Goal: Task Accomplishment & Management: Complete application form

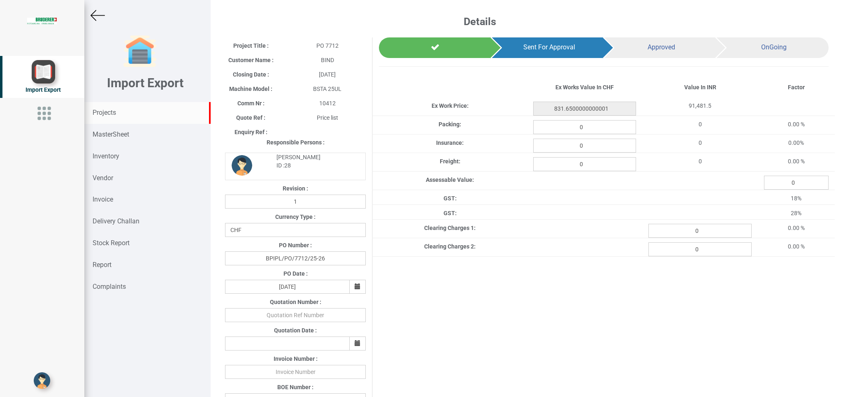
click at [114, 107] on div "Projects" at bounding box center [147, 113] width 126 height 22
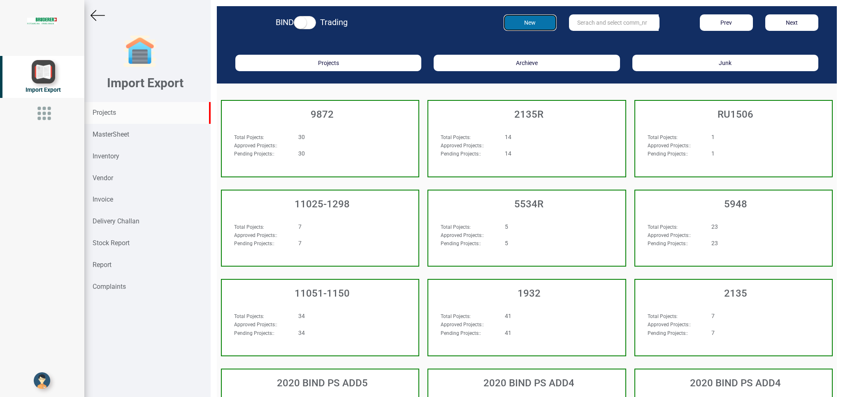
click at [520, 17] on button "New" at bounding box center [530, 22] width 53 height 16
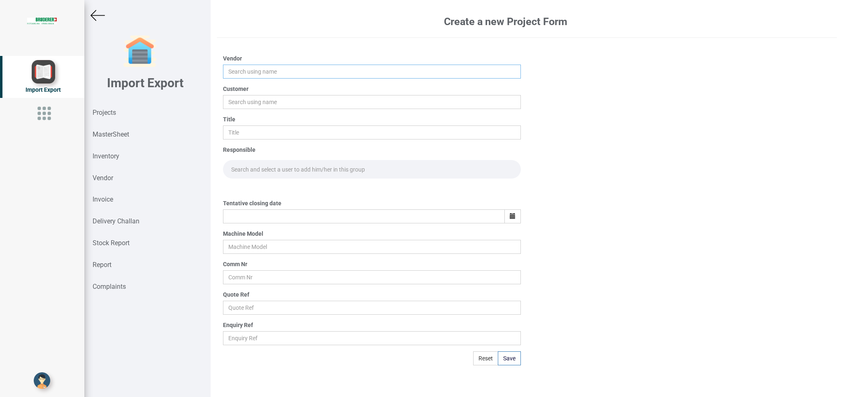
click at [242, 69] on input "text" at bounding box center [371, 72] width 297 height 14
click at [265, 91] on link "Alp ine Refrigeration Company" at bounding box center [269, 87] width 93 height 11
type input "Alpine Refrigeration Company"
click at [243, 101] on input "text" at bounding box center [371, 102] width 297 height 14
click at [259, 117] on link "BI ND" at bounding box center [255, 117] width 65 height 11
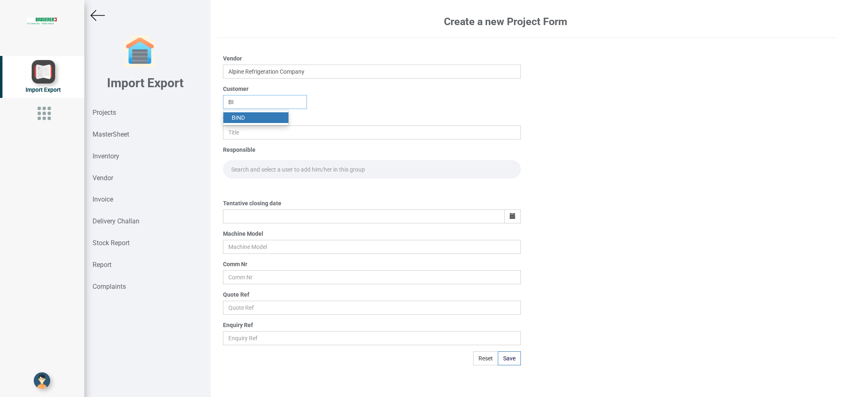
type input "BIND"
click at [244, 138] on input "text" at bounding box center [371, 132] width 297 height 14
type input "PO 7713"
click at [250, 165] on input "text" at bounding box center [371, 169] width 297 height 19
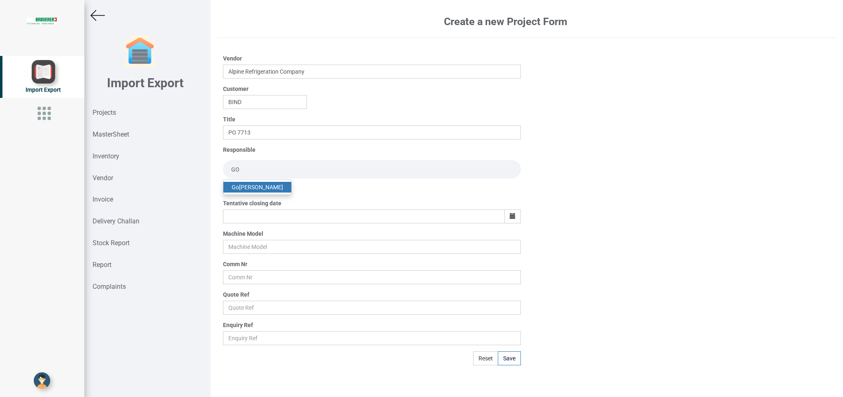
type input "GO"
click at [251, 190] on link "Go [PERSON_NAME]" at bounding box center [257, 187] width 68 height 11
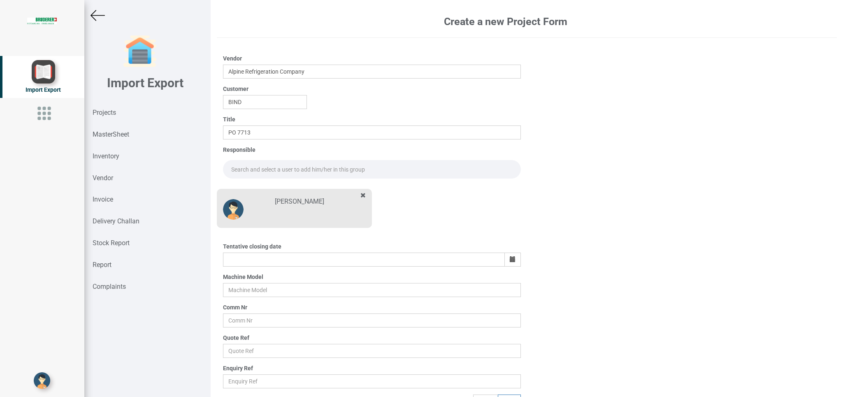
click at [253, 163] on input "text" at bounding box center [371, 169] width 297 height 19
click at [260, 187] on link "Go [PERSON_NAME]" at bounding box center [257, 187] width 68 height 11
type input "[PERSON_NAME]"
click at [510, 260] on icon "button" at bounding box center [513, 259] width 6 height 6
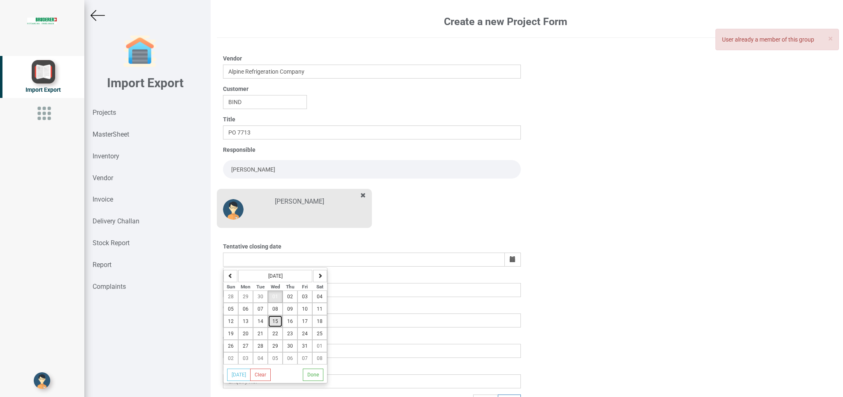
click at [278, 324] on span "15" at bounding box center [275, 321] width 6 height 6
type input "[DATE]"
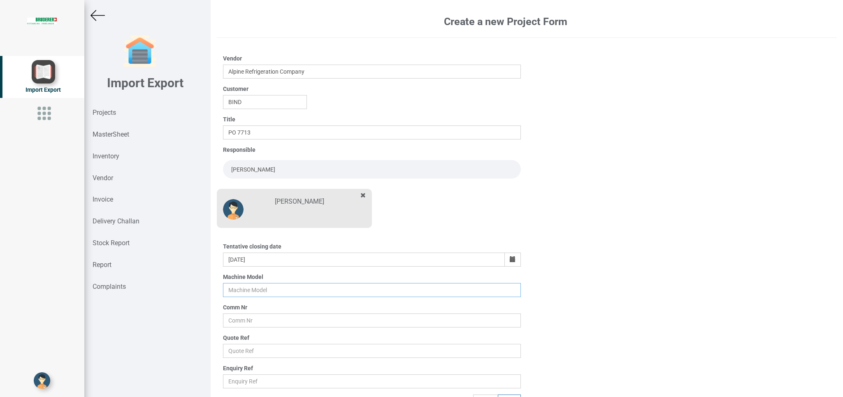
click at [232, 294] on input "text" at bounding box center [371, 290] width 297 height 14
type input "BSTA 25UL"
click at [238, 321] on input "text" at bounding box center [371, 321] width 297 height 14
type input "10412"
click at [248, 351] on input "text" at bounding box center [371, 351] width 297 height 14
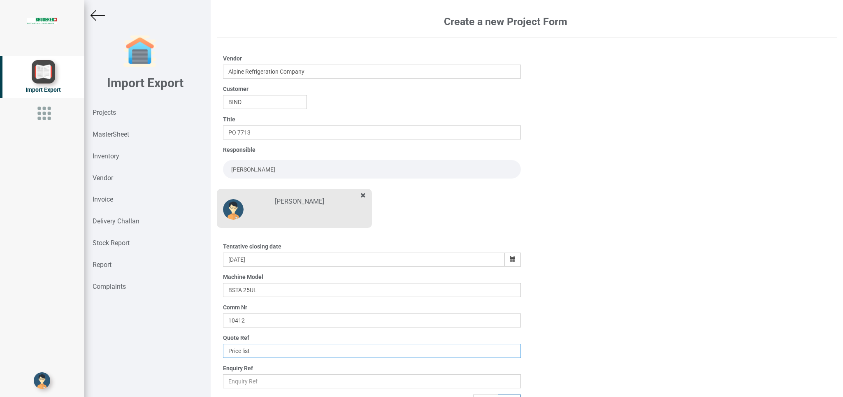
scroll to position [13, 0]
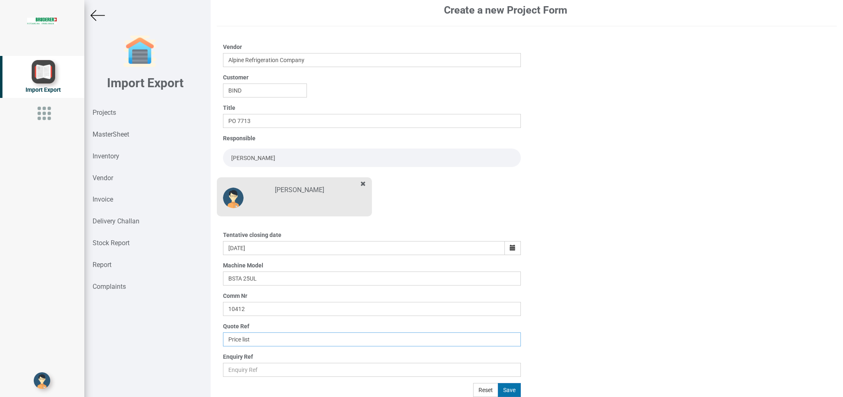
type input "Price list"
click at [506, 385] on button "Save" at bounding box center [509, 390] width 23 height 14
type input "[DATE]"
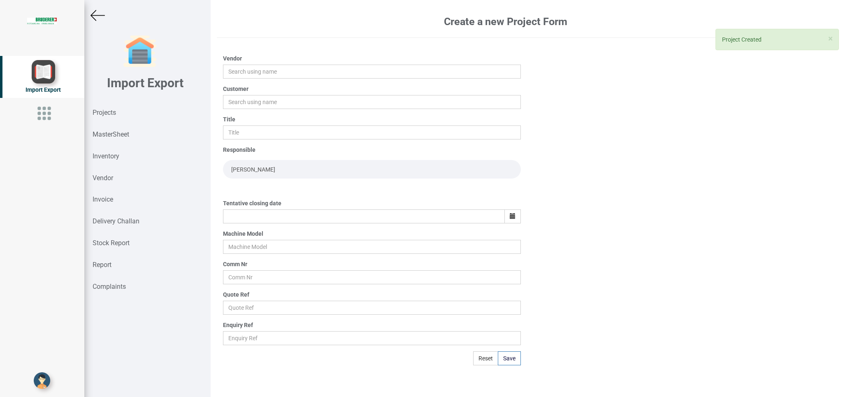
click at [96, 15] on img at bounding box center [98, 15] width 14 height 14
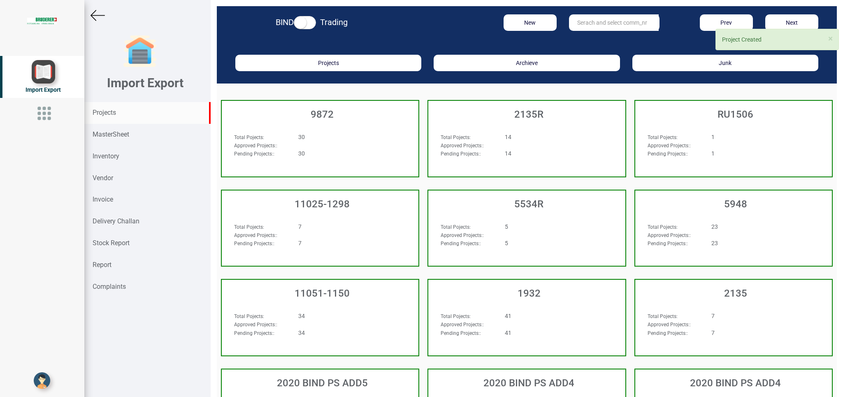
click at [597, 25] on input "text" at bounding box center [614, 22] width 90 height 16
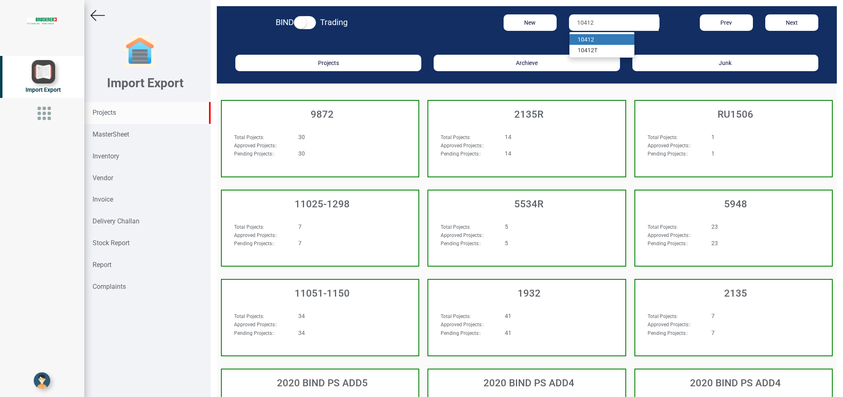
type input "10412"
click at [579, 42] on strong "10412" at bounding box center [586, 39] width 16 height 7
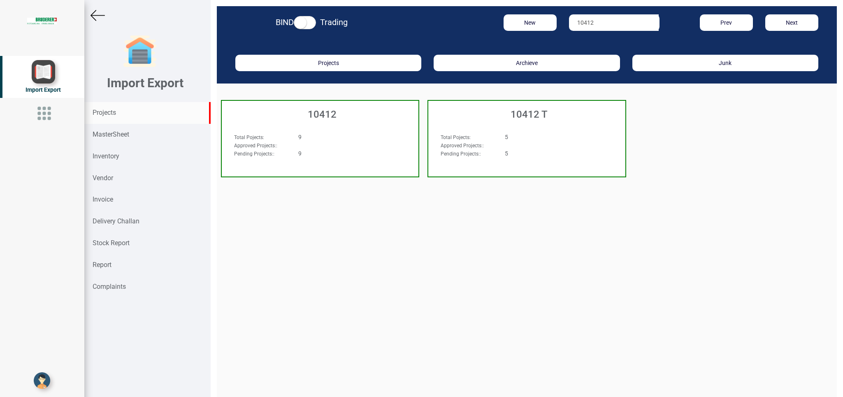
click at [367, 132] on div "Total Pojects : 9 Approved Projects: : Pending Projects: : 9" at bounding box center [320, 149] width 197 height 48
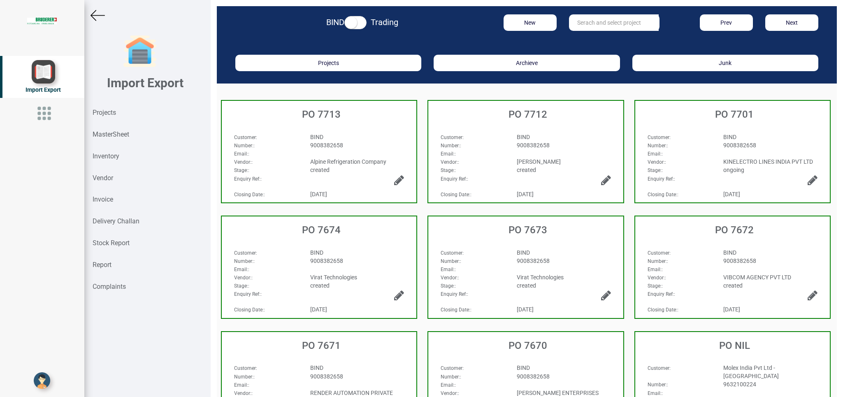
click at [344, 136] on div "BIND" at bounding box center [357, 137] width 107 height 8
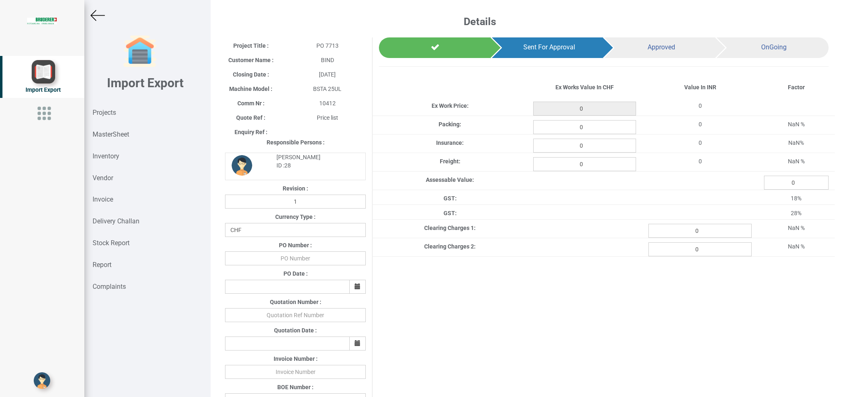
scroll to position [263, 0]
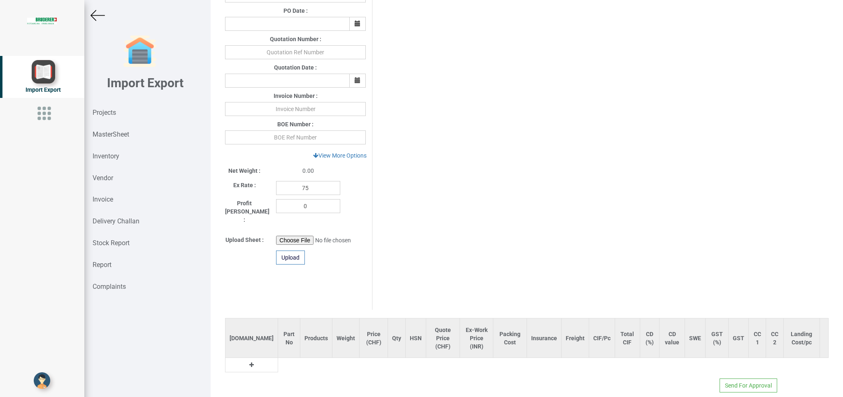
click at [239, 358] on td at bounding box center [251, 365] width 53 height 14
click at [249, 362] on icon at bounding box center [251, 365] width 5 height 6
click at [278, 360] on input "text" at bounding box center [291, 367] width 27 height 14
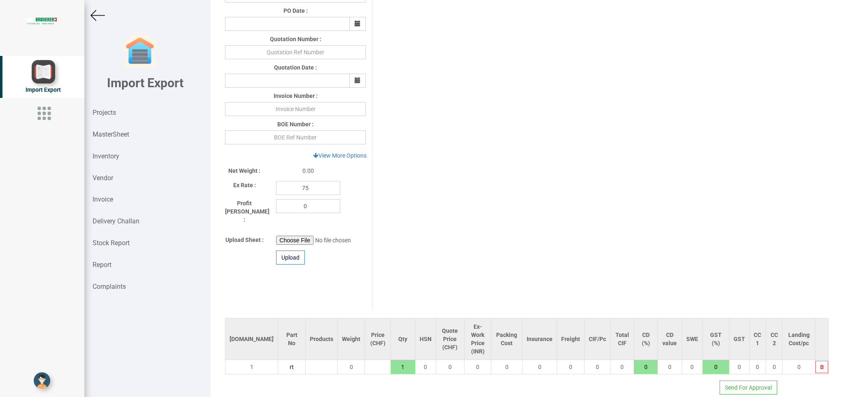
type input "r"
type input "RT"
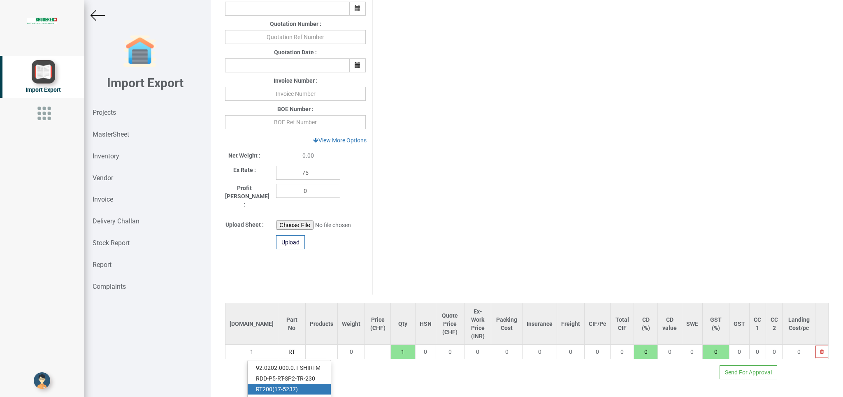
click at [300, 384] on link "RT 200(17-5237)" at bounding box center [289, 389] width 83 height 11
type input "3745"
type input "RT 200(17-5237)"
type input "18"
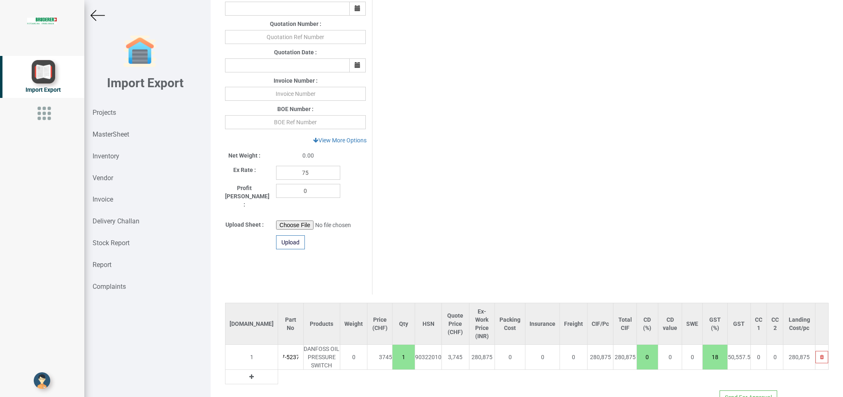
drag, startPoint x: 379, startPoint y: 342, endPoint x: 390, endPoint y: 348, distance: 12.5
click at [393, 350] on input "1" at bounding box center [404, 357] width 22 height 14
type input "7490"
type input "2"
click at [249, 374] on icon at bounding box center [251, 377] width 5 height 6
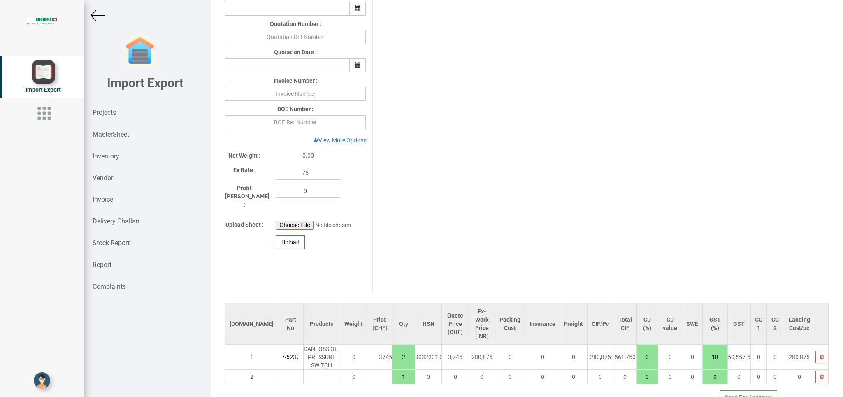
click at [278, 370] on input "text" at bounding box center [290, 377] width 25 height 14
type input "KP"
click at [274, 388] on link "KP S 47(060-312266)" at bounding box center [283, 393] width 70 height 11
type input "12843"
type input "KPS 47(060-312266)"
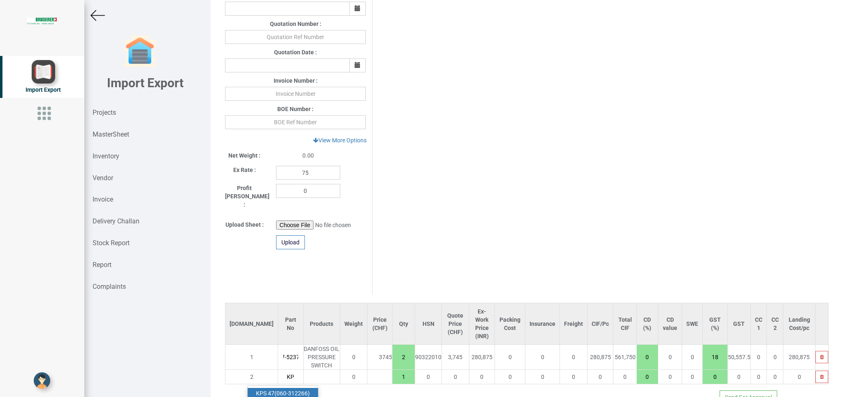
type input "18"
click at [249, 391] on icon at bounding box center [251, 394] width 5 height 6
click at [278, 387] on input "text" at bounding box center [290, 394] width 25 height 14
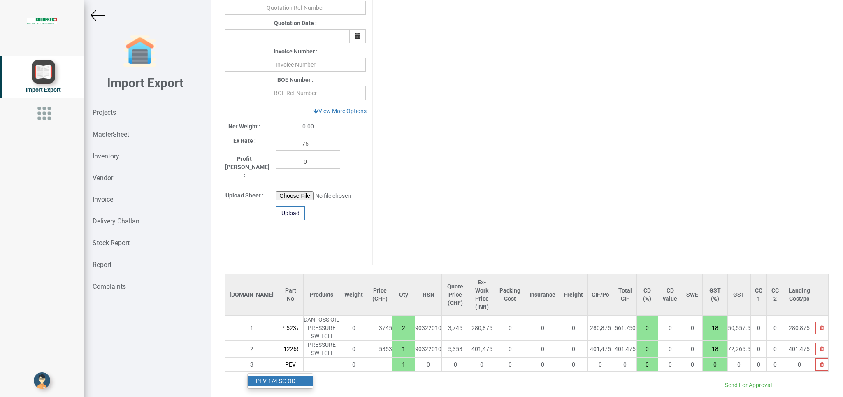
type input "PEV"
click at [275, 376] on link "PEV -1/4-SC-OD" at bounding box center [280, 381] width 65 height 11
type input "19682.8"
type input "PEV-1/4-SC-OD"
type input "18"
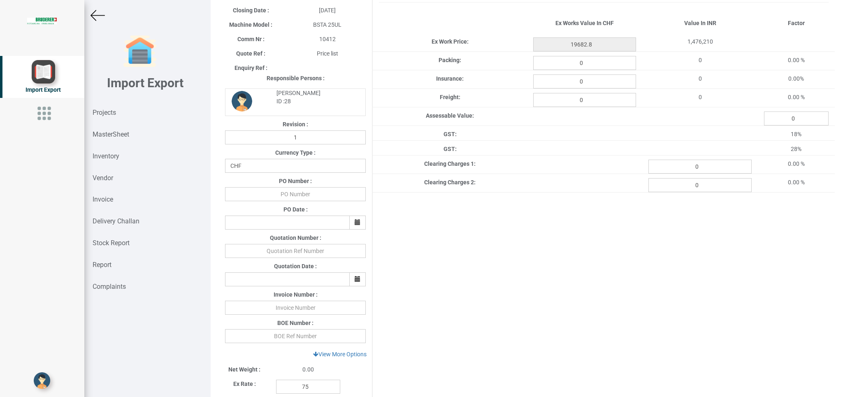
scroll to position [56, 0]
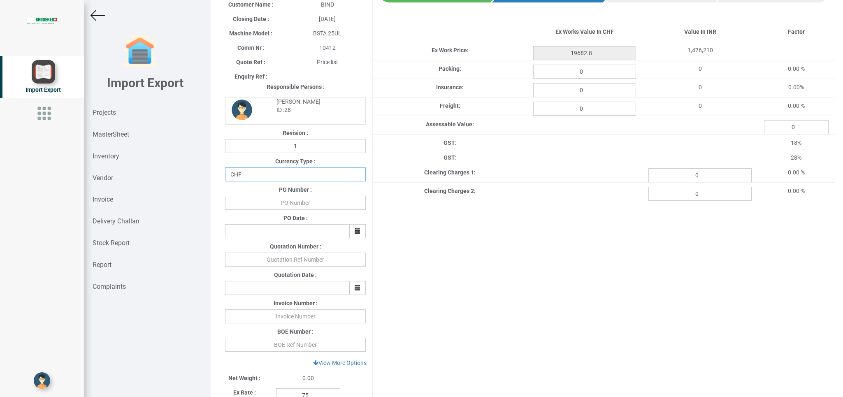
click at [225, 167] on select "CHF INR EUR USD JPY GBP AUD CAD ZAR" at bounding box center [295, 174] width 141 height 14
select select "INR"
click option "INR" at bounding box center [0, 0] width 0 height 0
click at [301, 204] on input "text" at bounding box center [295, 203] width 141 height 14
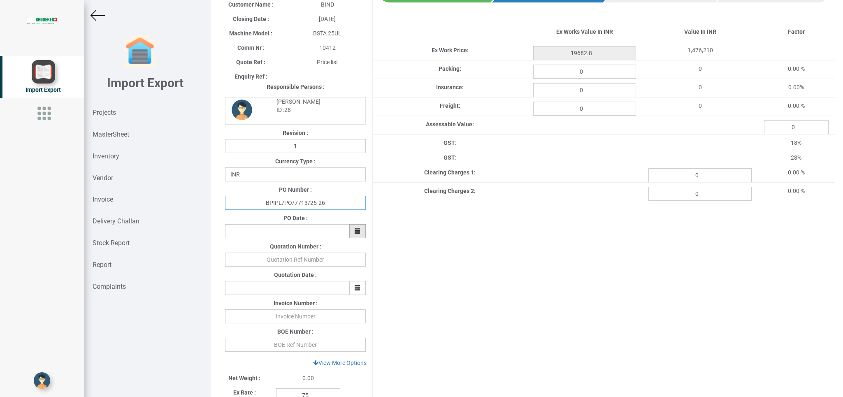
type input "BPIPL/PO/7713/25-26"
click at [357, 232] on icon "button" at bounding box center [358, 231] width 6 height 6
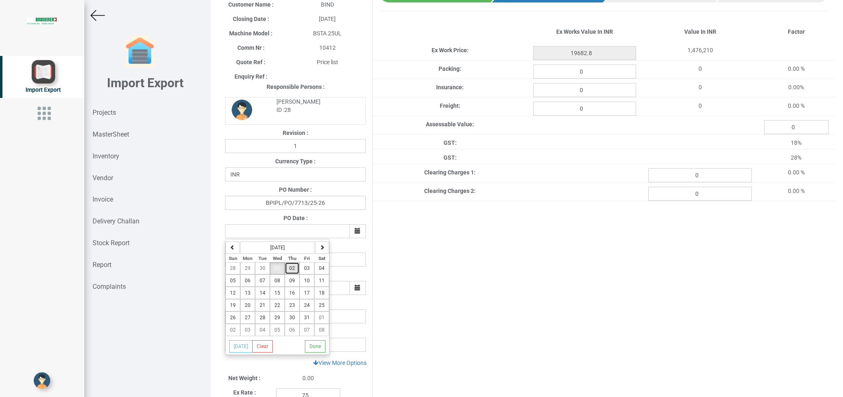
click at [294, 270] on span "02" at bounding box center [292, 268] width 6 height 6
type input "[DATE]"
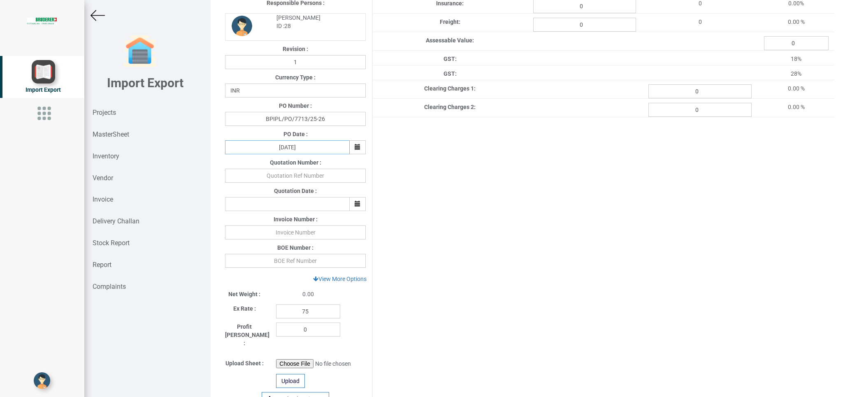
scroll to position [147, 0]
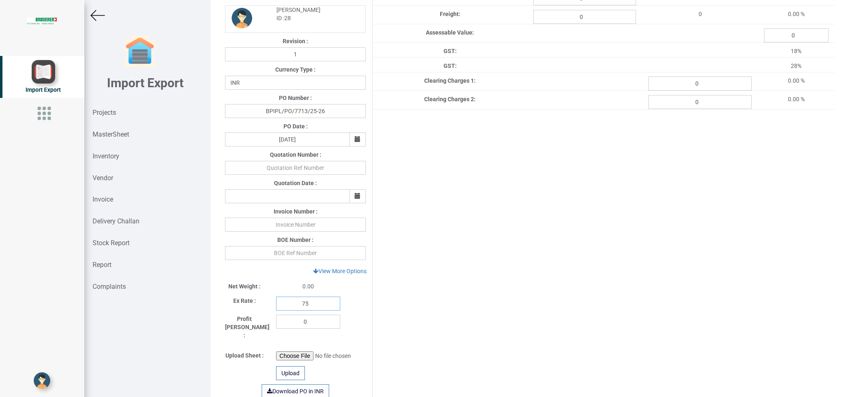
drag, startPoint x: 319, startPoint y: 308, endPoint x: 251, endPoint y: 314, distance: 68.2
click at [276, 311] on input "75" at bounding box center [308, 304] width 64 height 14
type input "1"
click at [346, 272] on link "View More Options" at bounding box center [340, 271] width 64 height 14
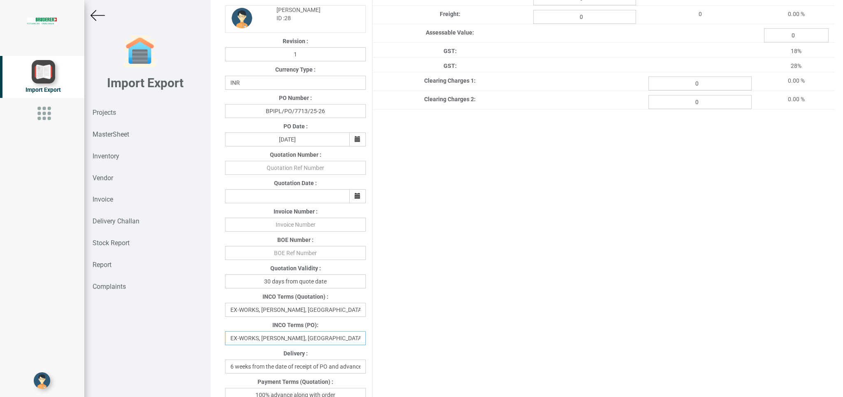
drag, startPoint x: 245, startPoint y: 341, endPoint x: 366, endPoint y: 330, distance: 121.4
click at [366, 331] on input "EX-WORKS, [PERSON_NAME], [GEOGRAPHIC_DATA]" at bounding box center [295, 338] width 141 height 14
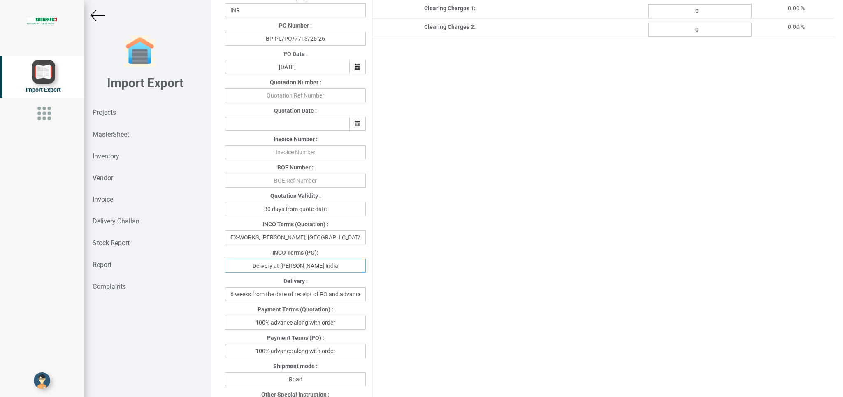
scroll to position [244, 0]
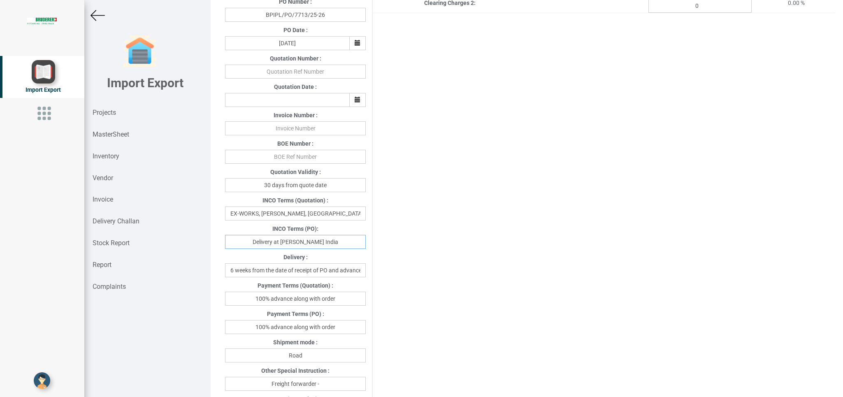
type input "Delivery at [PERSON_NAME] India"
drag, startPoint x: 250, startPoint y: 324, endPoint x: 278, endPoint y: 331, distance: 28.3
click at [278, 331] on input "100% advance along with order" at bounding box center [295, 327] width 141 height 14
click at [322, 332] on input "100% advance along with order" at bounding box center [295, 327] width 141 height 14
drag, startPoint x: 292, startPoint y: 326, endPoint x: 361, endPoint y: 326, distance: 69.1
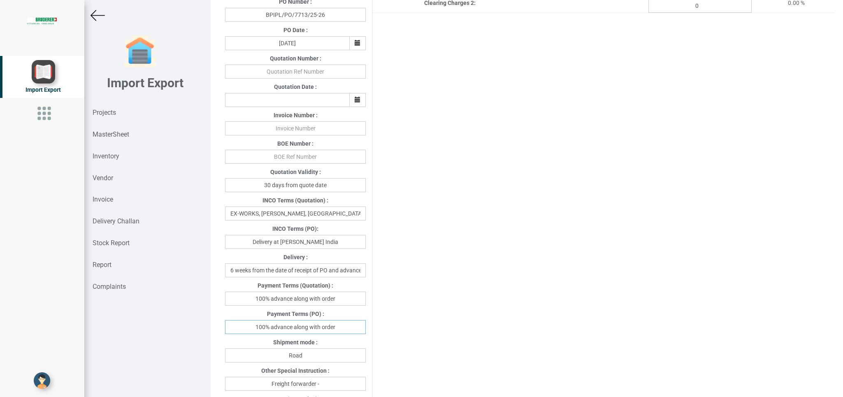
click at [361, 326] on input "100% advance along with order" at bounding box center [295, 327] width 141 height 14
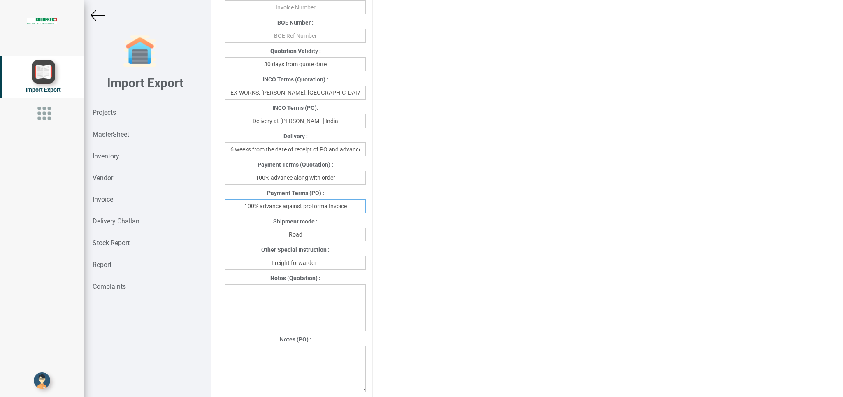
scroll to position [367, 0]
type input "100% advance against proforma Invoice"
click at [322, 261] on input "Freight forwarder -" at bounding box center [295, 261] width 141 height 14
type input "Freight forwarder - Your preferred transport"
paste textarea "1.GST: Extra as per actual 2. Warranty: 12 month from the date of Invoice"
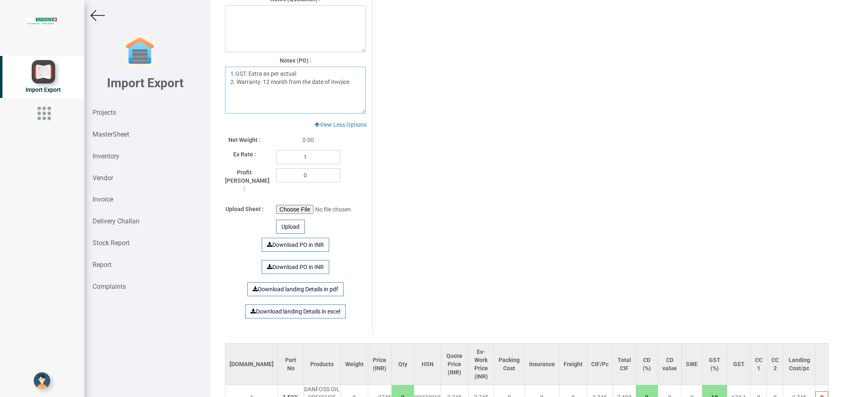
scroll to position [684, 0]
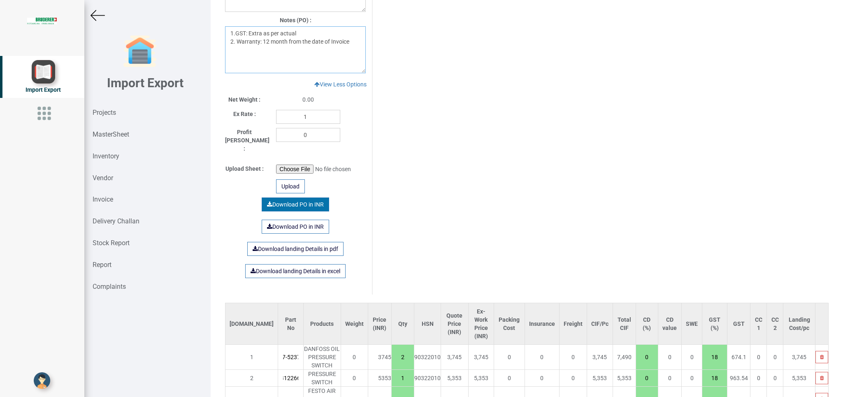
type textarea "1.GST: Extra as per actual 2. Warranty: 12 month from the date of Invoice"
click at [291, 198] on link "Download PO in INR" at bounding box center [295, 205] width 67 height 14
click at [94, 112] on strong "Projects" at bounding box center [104, 113] width 23 height 8
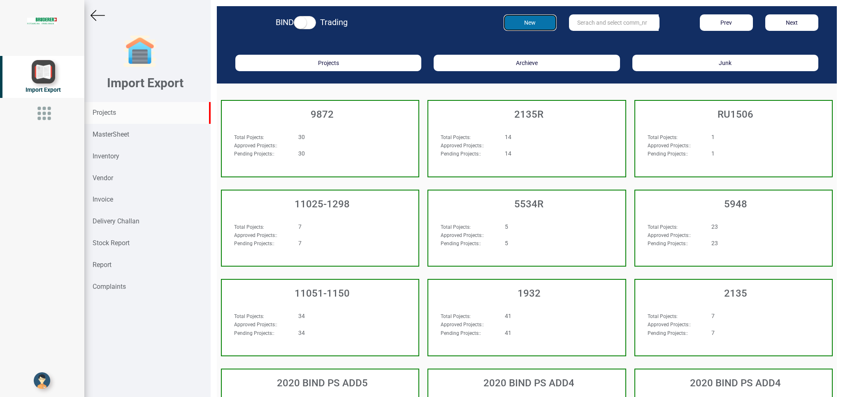
click at [530, 21] on button "New" at bounding box center [530, 22] width 53 height 16
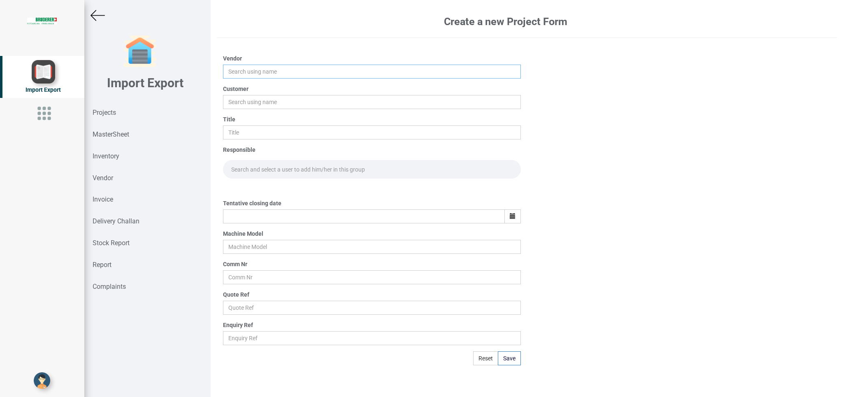
click at [241, 72] on input "text" at bounding box center [371, 72] width 297 height 14
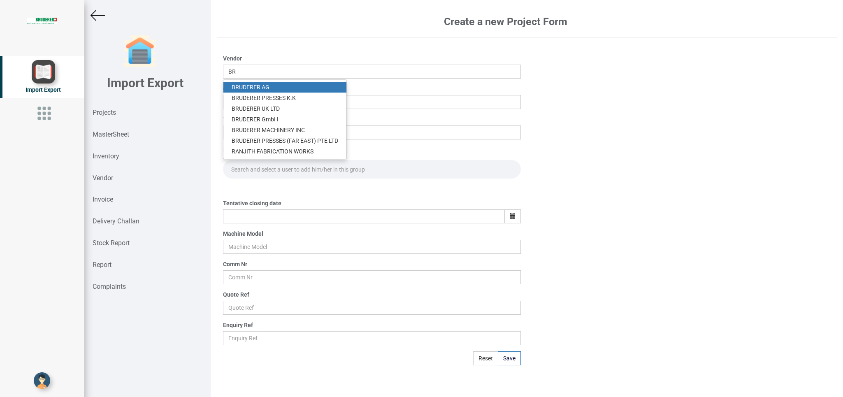
click at [260, 86] on link "BR UDERER AG" at bounding box center [284, 87] width 123 height 11
type input "[PERSON_NAME]"
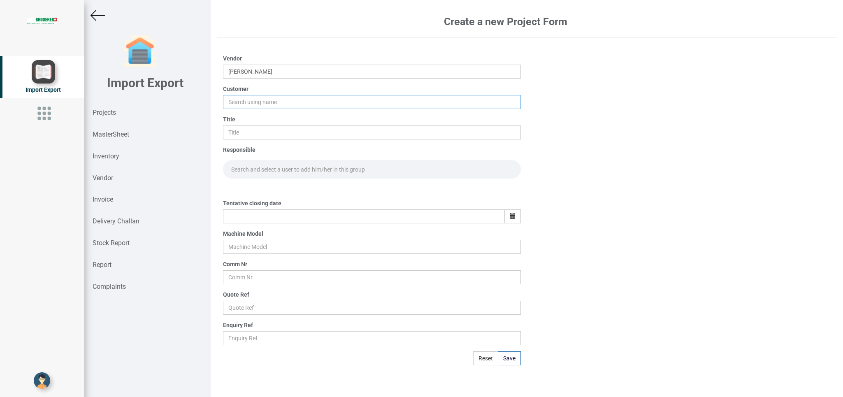
click at [238, 98] on input "text" at bounding box center [371, 102] width 297 height 14
type input "B"
type input "BIND"
click at [243, 119] on strong "BIND" at bounding box center [238, 117] width 13 height 7
click at [249, 135] on input "text" at bounding box center [371, 132] width 297 height 14
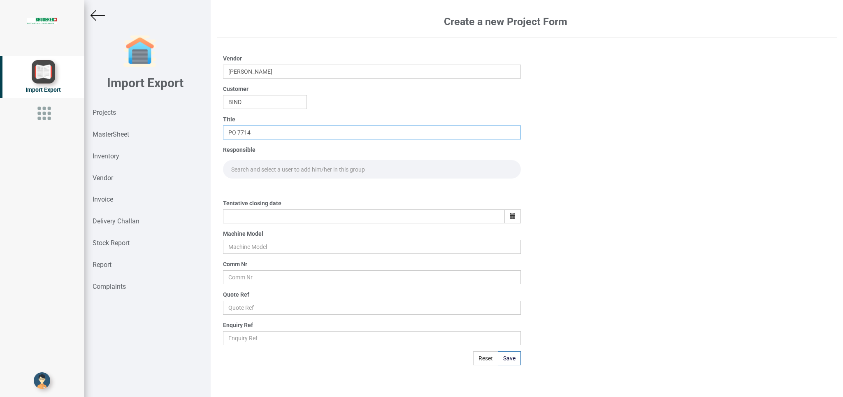
type input "PO 7714"
click at [246, 169] on input "text" at bounding box center [371, 169] width 297 height 19
type input "GO"
click at [273, 186] on link "Go [PERSON_NAME]" at bounding box center [257, 187] width 68 height 11
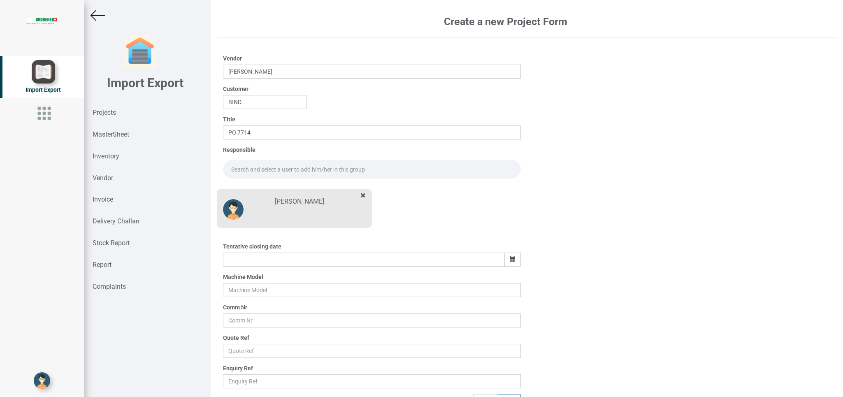
click at [243, 166] on input "text" at bounding box center [371, 169] width 297 height 19
click at [265, 188] on link "Go [PERSON_NAME]" at bounding box center [257, 187] width 68 height 11
type input "[PERSON_NAME]"
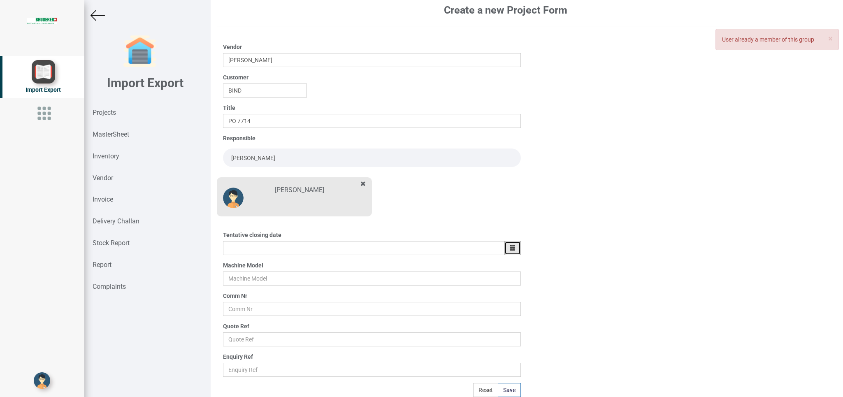
click at [510, 246] on icon "button" at bounding box center [513, 248] width 6 height 6
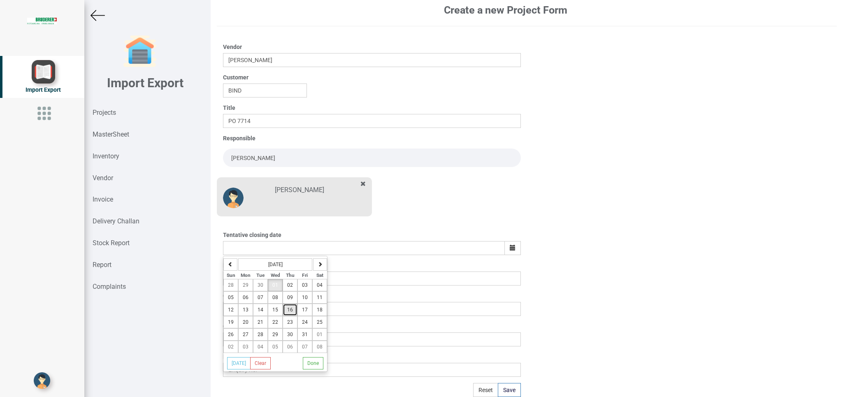
click at [291, 308] on span "16" at bounding box center [290, 310] width 6 height 6
type input "[DATE]"
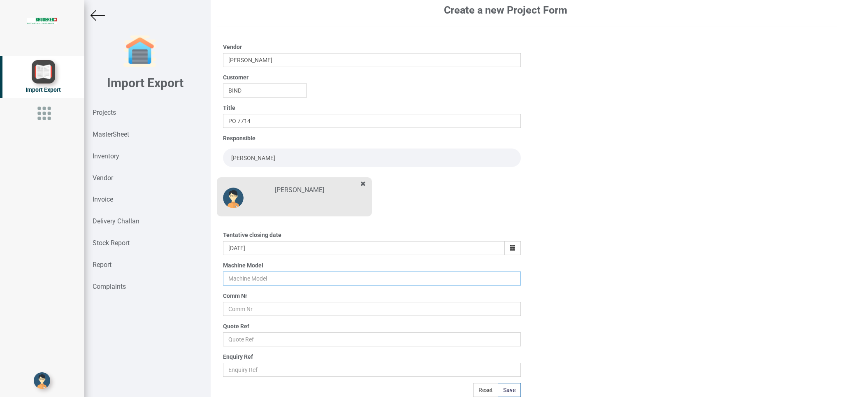
click at [240, 281] on input "text" at bounding box center [371, 279] width 297 height 14
type input "BSTA 25UL"
click at [252, 302] on input "text" at bounding box center [371, 309] width 297 height 14
type input "10412"
click at [253, 340] on input "text" at bounding box center [371, 339] width 297 height 14
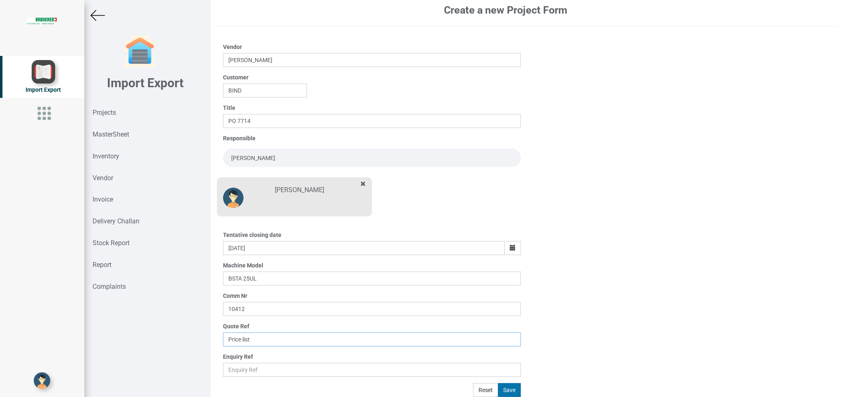
type input "Price list"
drag, startPoint x: 504, startPoint y: 390, endPoint x: 517, endPoint y: 390, distance: 13.2
click at [504, 391] on button "Save" at bounding box center [509, 390] width 23 height 14
type input "[DATE]"
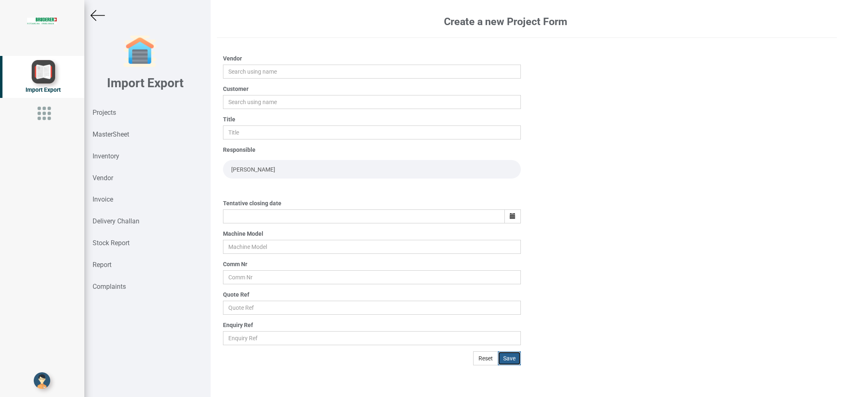
scroll to position [0, 0]
click at [91, 12] on img at bounding box center [98, 15] width 14 height 14
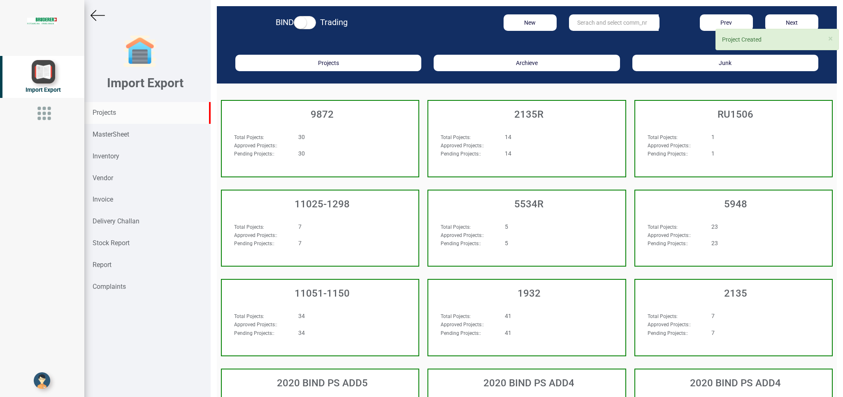
click at [597, 19] on input "text" at bounding box center [614, 22] width 90 height 16
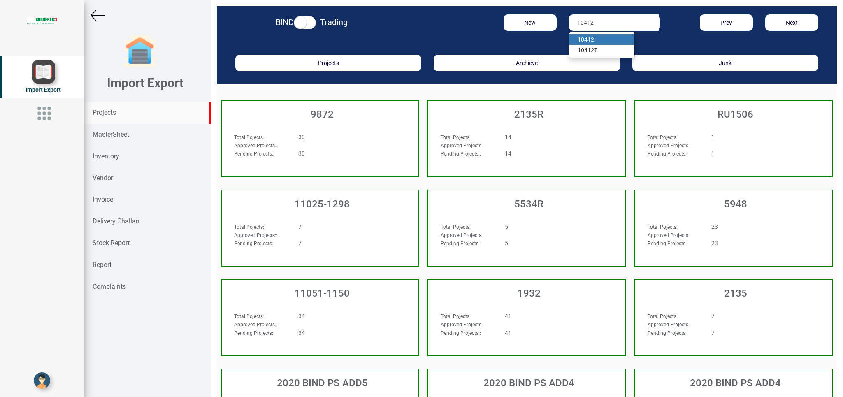
type input "10412"
click at [575, 44] on link "10412" at bounding box center [601, 39] width 65 height 11
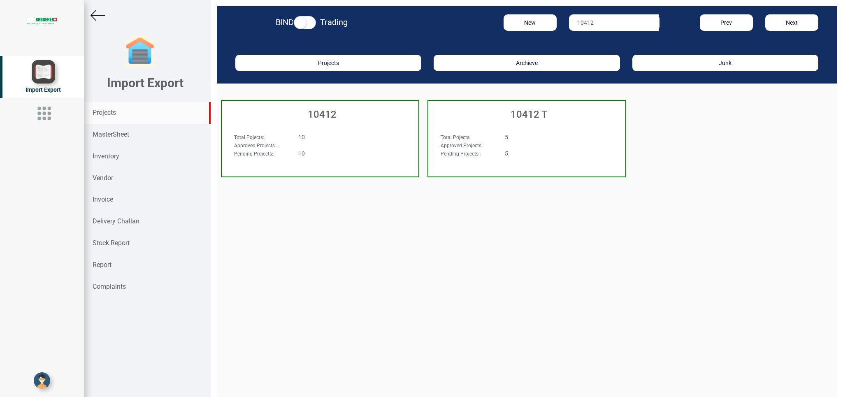
click at [372, 139] on div "10" at bounding box center [337, 137] width 90 height 8
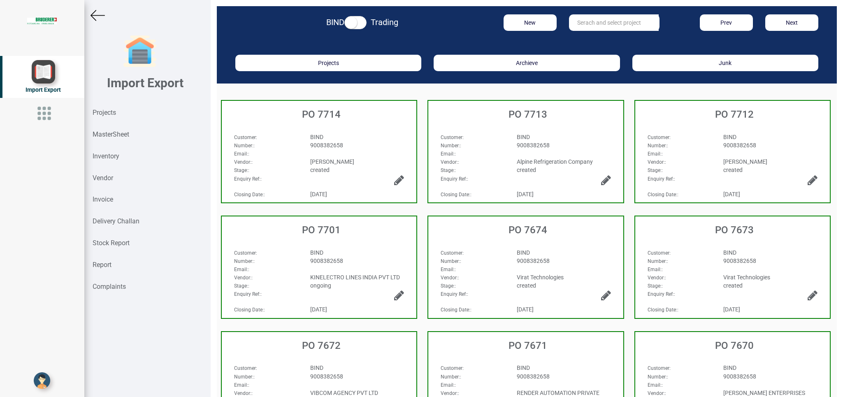
click at [338, 145] on span "9008382658" at bounding box center [326, 145] width 33 height 7
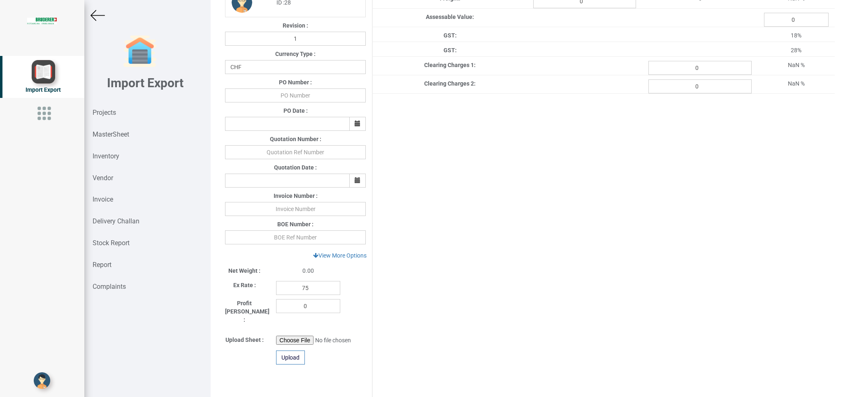
scroll to position [174, 0]
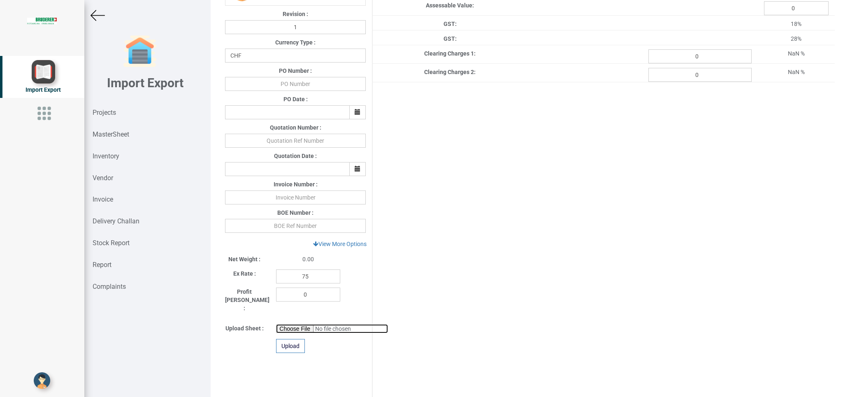
click at [283, 324] on input "file" at bounding box center [332, 328] width 112 height 9
type input "C:\fakepath\10412 TDC PART.xlsx"
click at [286, 339] on div "Upload" at bounding box center [290, 346] width 29 height 14
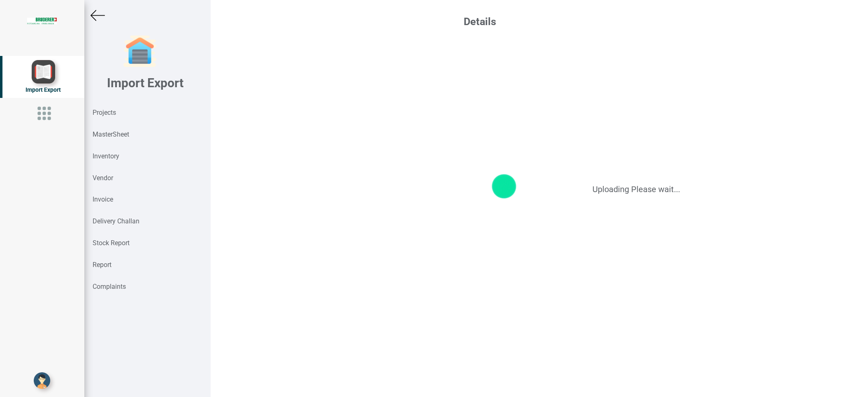
scroll to position [0, 0]
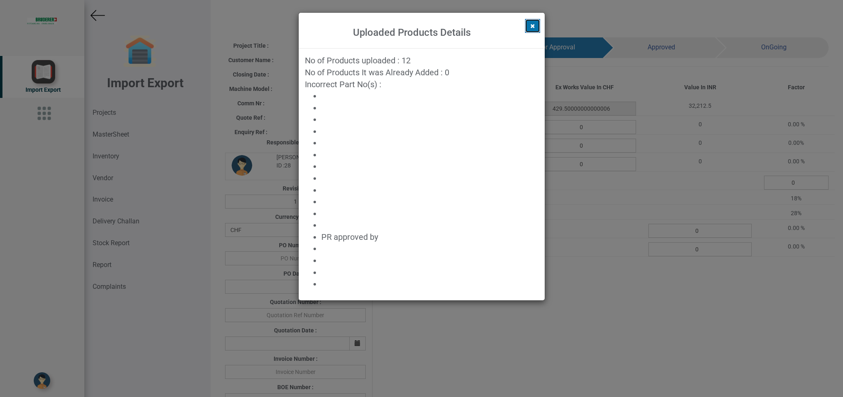
click at [530, 29] on button at bounding box center [532, 26] width 15 height 14
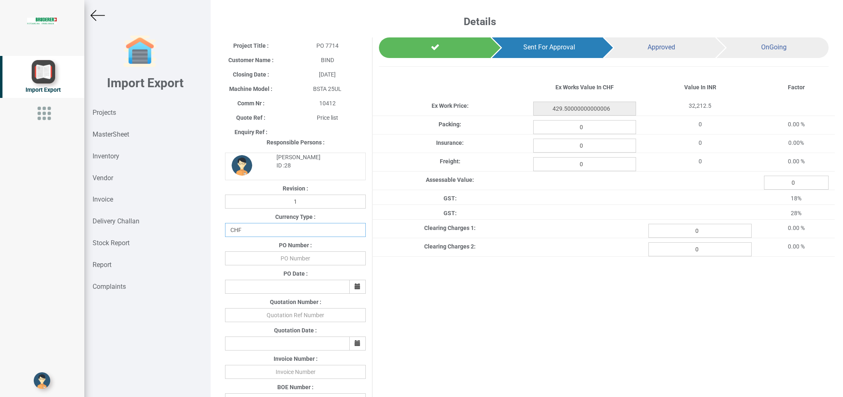
click at [225, 223] on select "CHF INR EUR USD JPY GBP AUD CAD ZAR" at bounding box center [295, 230] width 141 height 14
click option "CHF" at bounding box center [0, 0] width 0 height 0
drag, startPoint x: 275, startPoint y: 262, endPoint x: 428, endPoint y: 274, distance: 153.1
click at [280, 265] on input "text" at bounding box center [295, 258] width 141 height 14
type input "b"
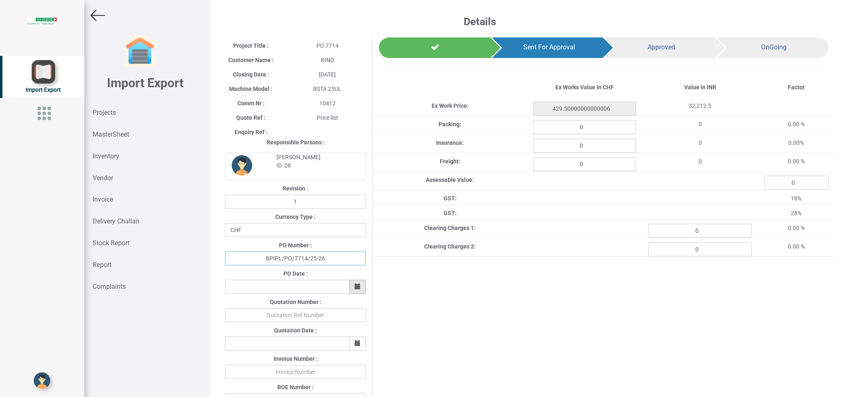
type input "BPIPL/PO/7714/25-26"
click at [351, 283] on button "button" at bounding box center [357, 287] width 16 height 14
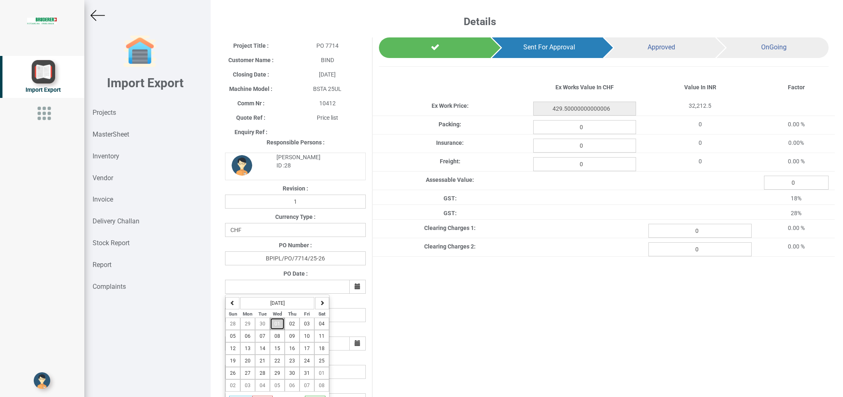
click at [272, 323] on button "01" at bounding box center [277, 324] width 15 height 12
type input "[DATE]"
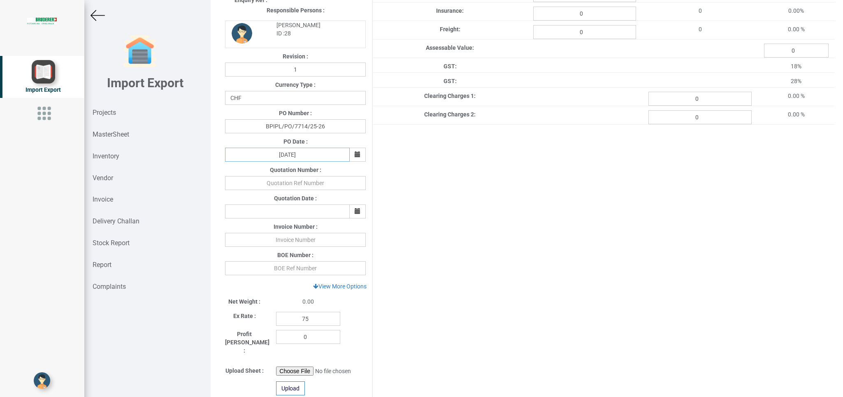
scroll to position [137, 0]
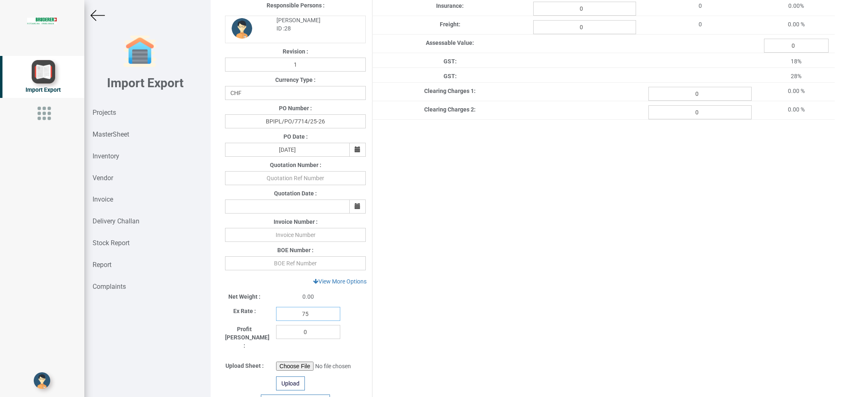
drag, startPoint x: 311, startPoint y: 317, endPoint x: 248, endPoint y: 317, distance: 63.0
click at [276, 316] on input "75" at bounding box center [308, 314] width 64 height 14
type input "110"
click at [328, 279] on link "View More Options" at bounding box center [340, 281] width 64 height 14
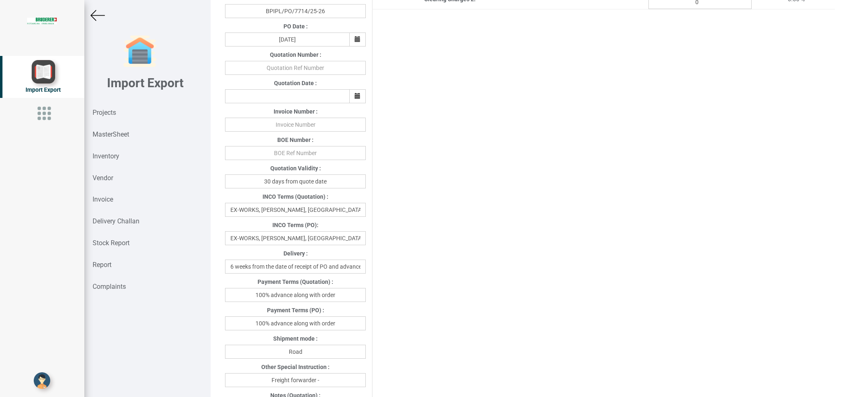
scroll to position [274, 0]
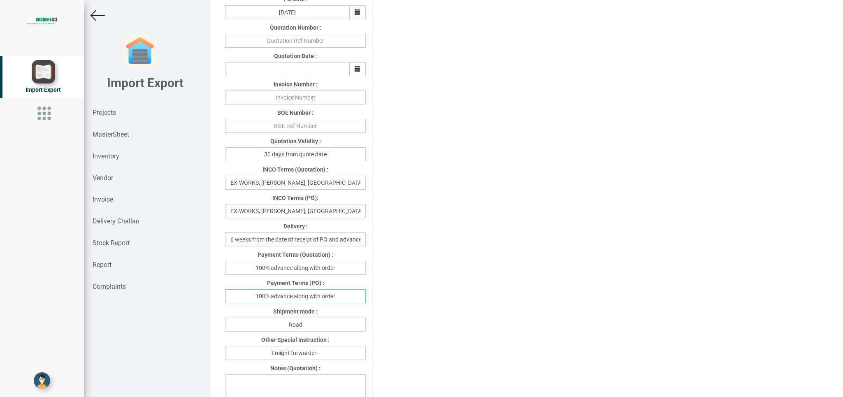
drag, startPoint x: 247, startPoint y: 300, endPoint x: 372, endPoint y: 300, distance: 125.5
click at [366, 300] on input "100% advance along with order" at bounding box center [295, 296] width 141 height 14
type input "[DATE]"
drag, startPoint x: 339, startPoint y: 323, endPoint x: 250, endPoint y: 322, distance: 88.9
click at [250, 322] on input "Road" at bounding box center [295, 325] width 141 height 14
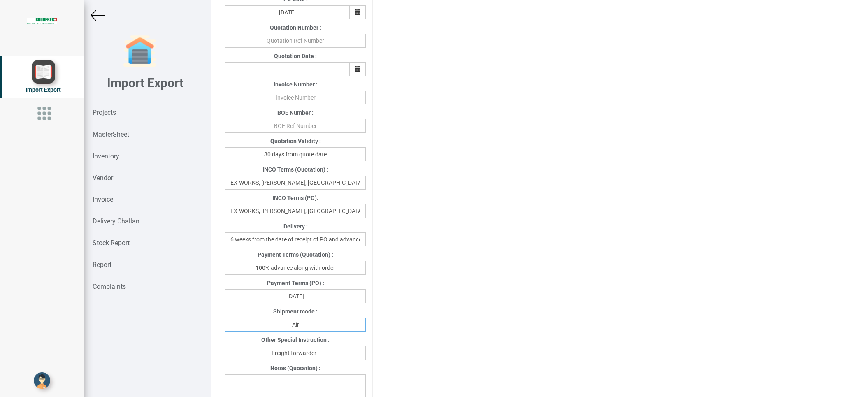
type input "Air"
click at [339, 348] on input "Freight forwarder -" at bounding box center [295, 353] width 141 height 14
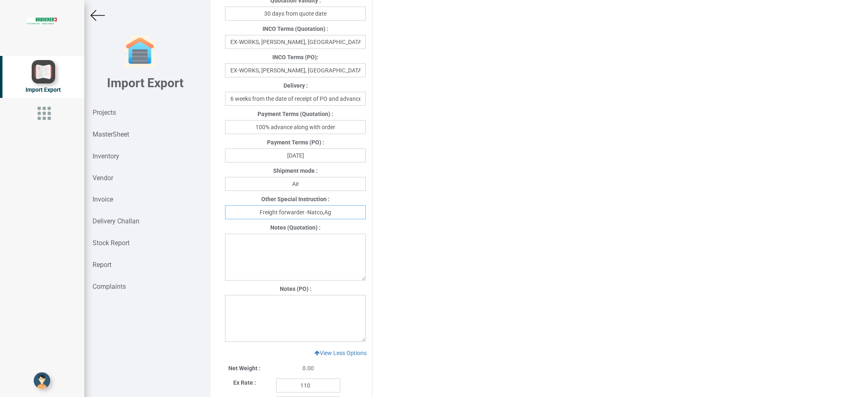
scroll to position [438, 0]
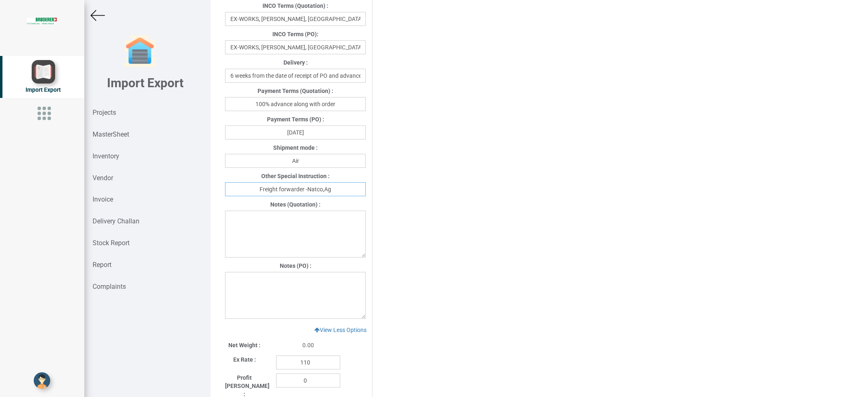
type input "Freight forwarder -Natco,Ag"
click at [255, 281] on textarea at bounding box center [295, 295] width 141 height 47
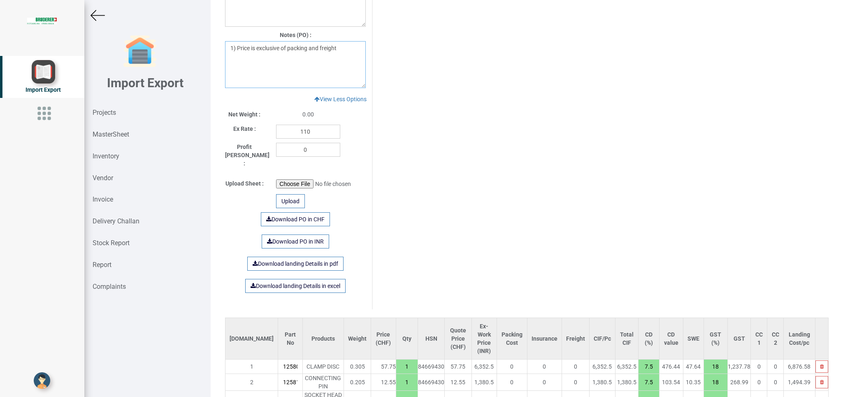
scroll to position [619, 0]
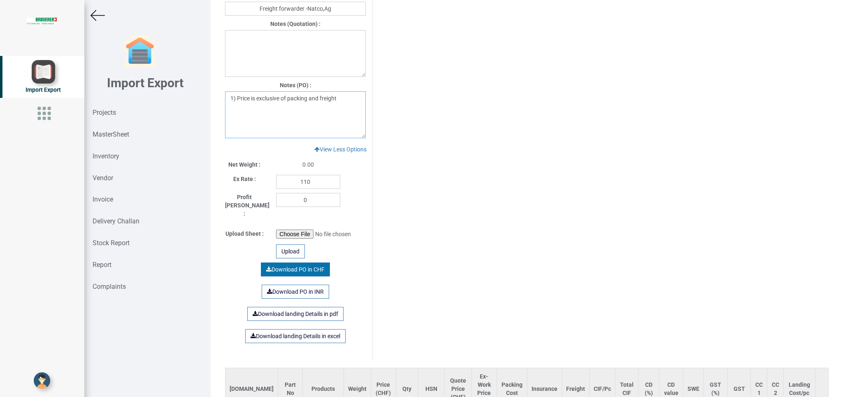
type textarea "1) Price is exclusive of packing and freight"
click at [284, 263] on link "Download PO in CHF" at bounding box center [295, 270] width 69 height 14
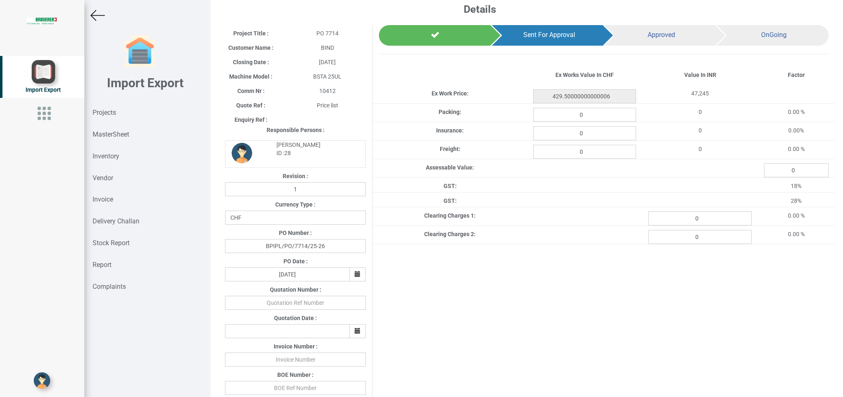
scroll to position [0, 0]
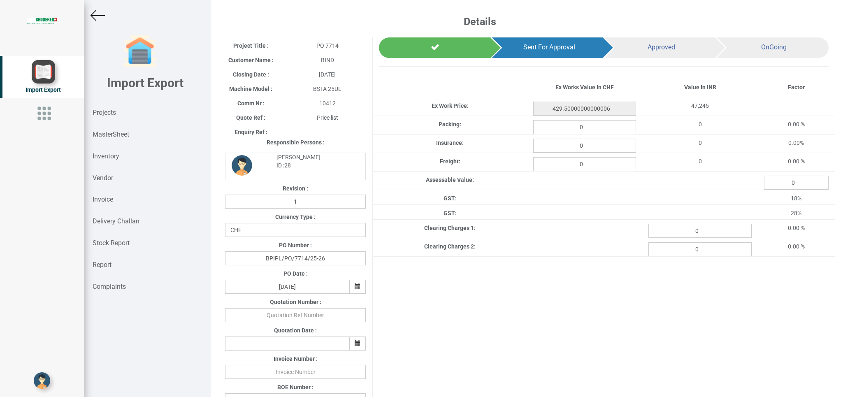
drag, startPoint x: 95, startPoint y: 12, endPoint x: 843, endPoint y: 142, distance: 759.1
click at [94, 12] on img at bounding box center [98, 15] width 14 height 14
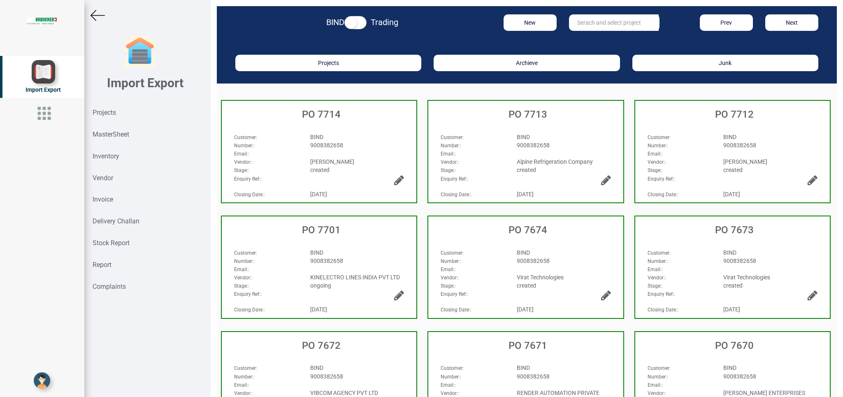
click at [576, 136] on div "BIND" at bounding box center [564, 137] width 107 height 8
select select "INR"
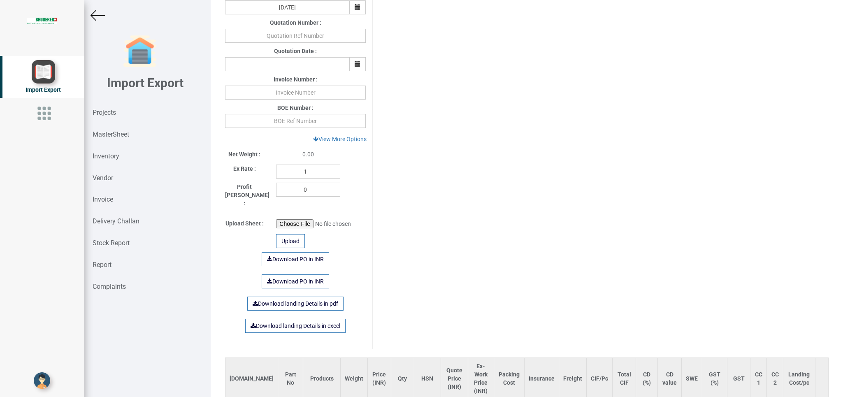
scroll to position [390, 0]
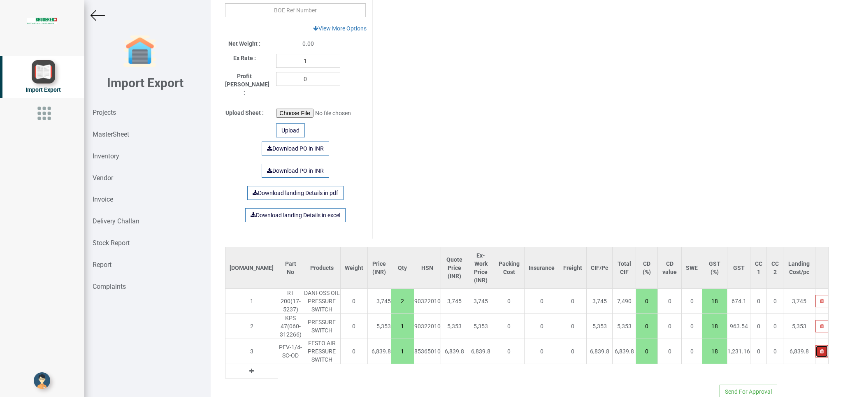
click at [820, 349] on icon "button" at bounding box center [822, 351] width 4 height 5
type input "12843"
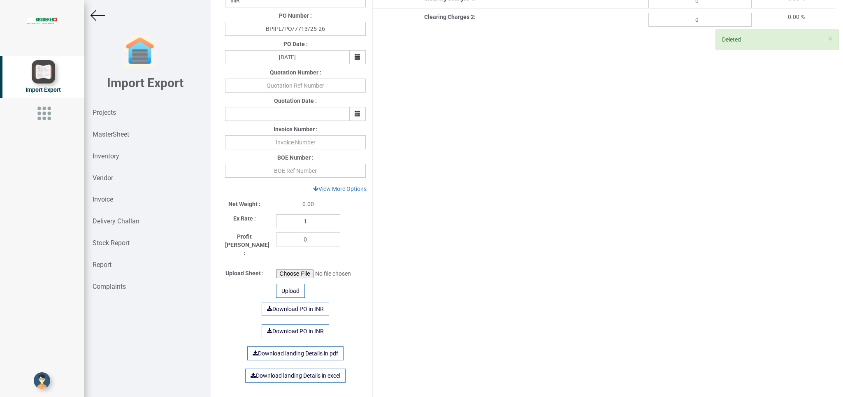
scroll to position [227, 0]
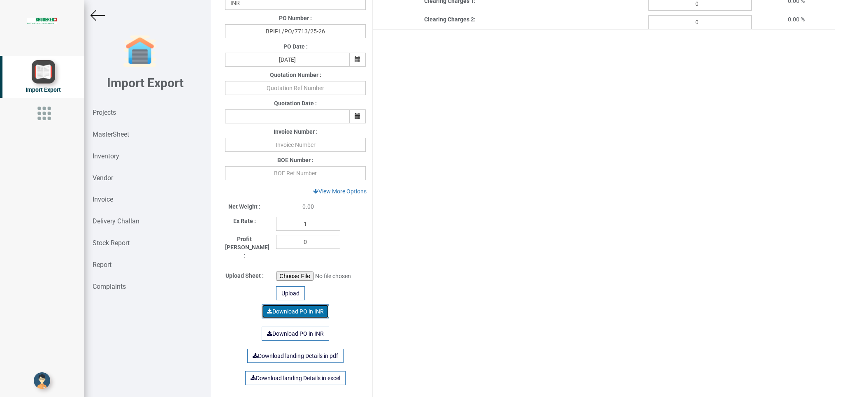
click at [304, 304] on link "Download PO in INR" at bounding box center [295, 311] width 67 height 14
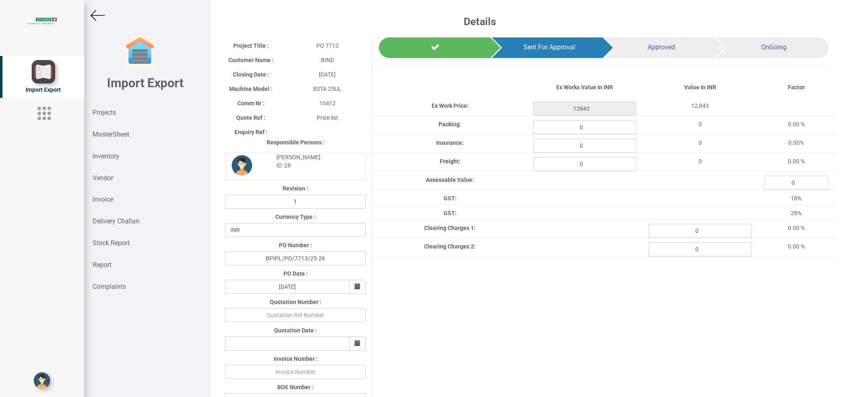
click at [95, 17] on img at bounding box center [98, 15] width 14 height 14
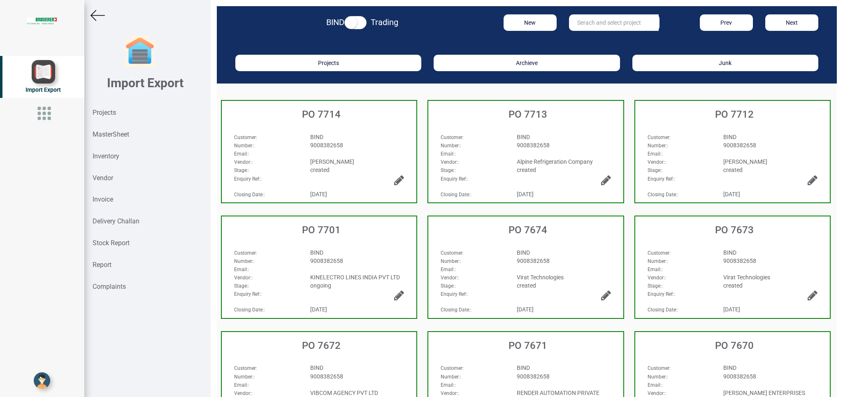
click at [367, 156] on div "Email: :" at bounding box center [319, 153] width 182 height 8
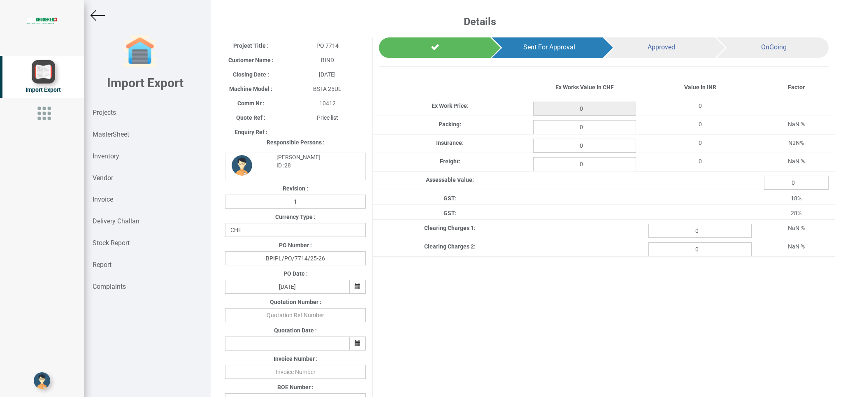
type input "429.50000000000006"
click at [93, 13] on img at bounding box center [98, 15] width 14 height 14
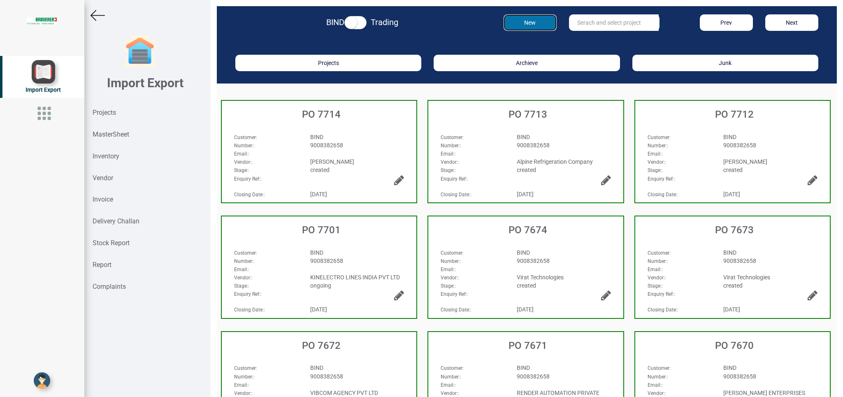
click at [533, 20] on button "New" at bounding box center [530, 22] width 53 height 16
drag, startPoint x: 532, startPoint y: 21, endPoint x: 533, endPoint y: 27, distance: 5.8
click at [532, 21] on button "New" at bounding box center [530, 22] width 53 height 16
click at [112, 112] on strong "Projects" at bounding box center [104, 113] width 23 height 8
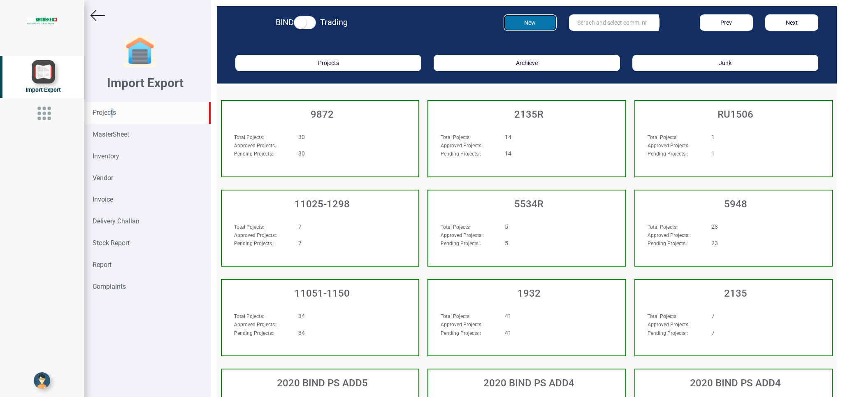
click at [526, 19] on button "New" at bounding box center [530, 22] width 53 height 16
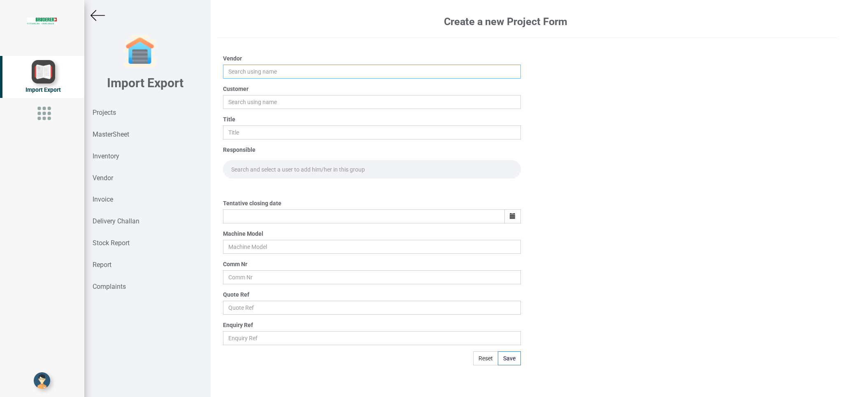
click at [245, 74] on input "text" at bounding box center [371, 72] width 297 height 14
type input "B"
click at [283, 86] on link "FE STO INDIA PRIVATE LIMITED" at bounding box center [271, 87] width 96 height 11
type input "FESTO INDIA PRIVATE LIMITED"
click at [259, 99] on input "text" at bounding box center [371, 102] width 297 height 14
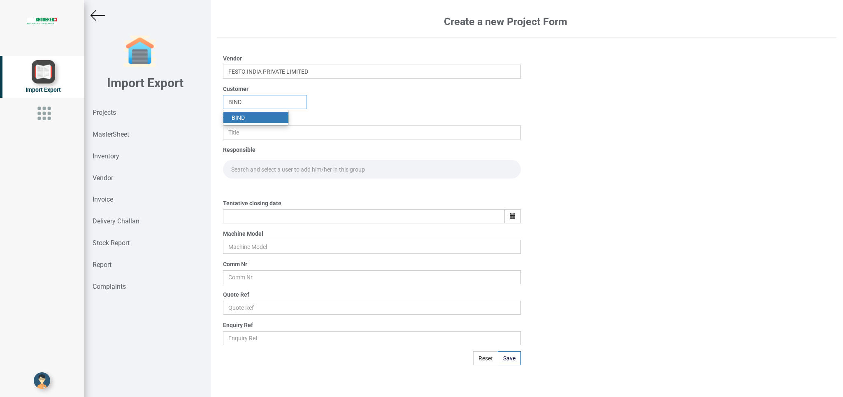
type input "BIND"
click at [250, 116] on link "BIND" at bounding box center [255, 117] width 65 height 11
click at [237, 138] on input "text" at bounding box center [371, 132] width 297 height 14
type input "PO 7715"
drag, startPoint x: 249, startPoint y: 168, endPoint x: 254, endPoint y: 167, distance: 5.0
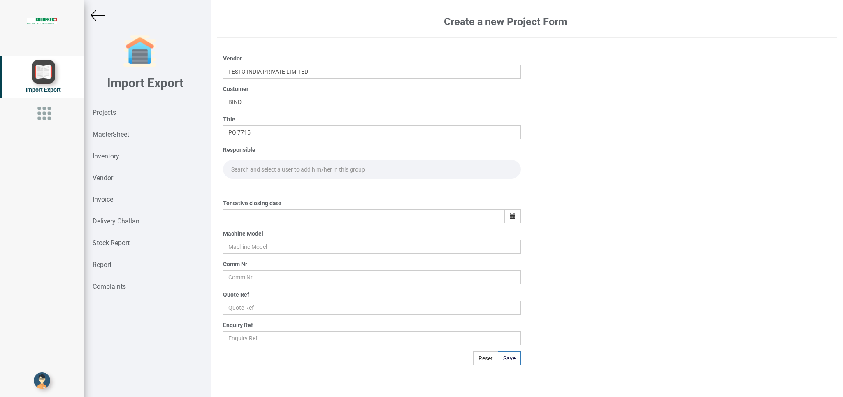
click at [249, 167] on input "text" at bounding box center [371, 169] width 297 height 19
type input "GO"
click at [259, 186] on link "Go [PERSON_NAME]" at bounding box center [257, 187] width 68 height 11
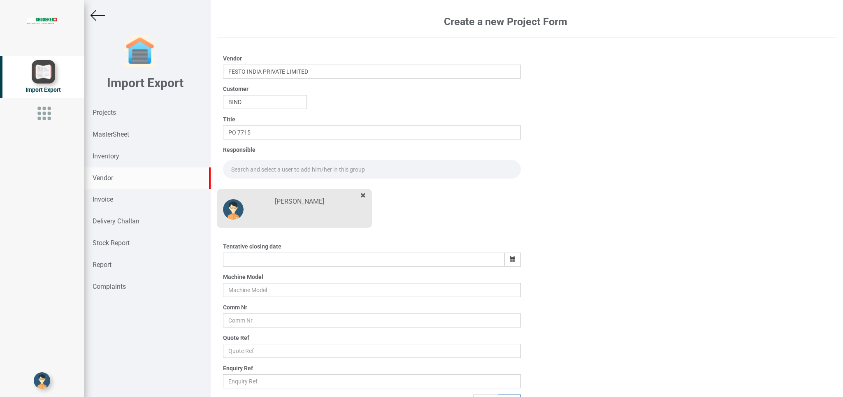
click at [200, 172] on div "Vendor" at bounding box center [147, 178] width 126 height 22
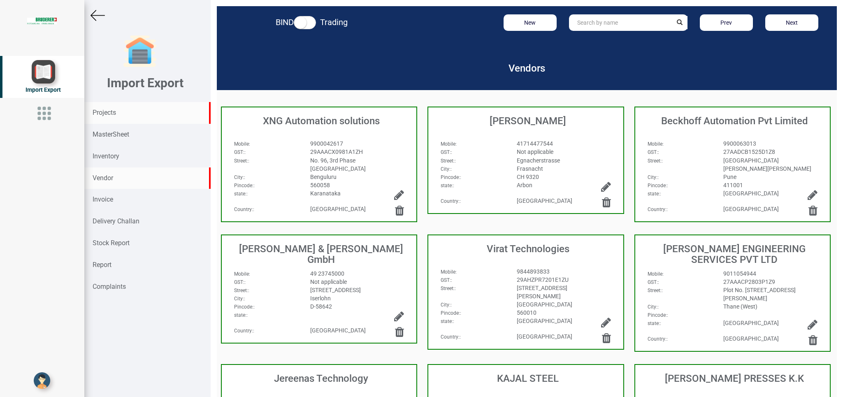
click at [103, 109] on div "Projects" at bounding box center [147, 113] width 126 height 22
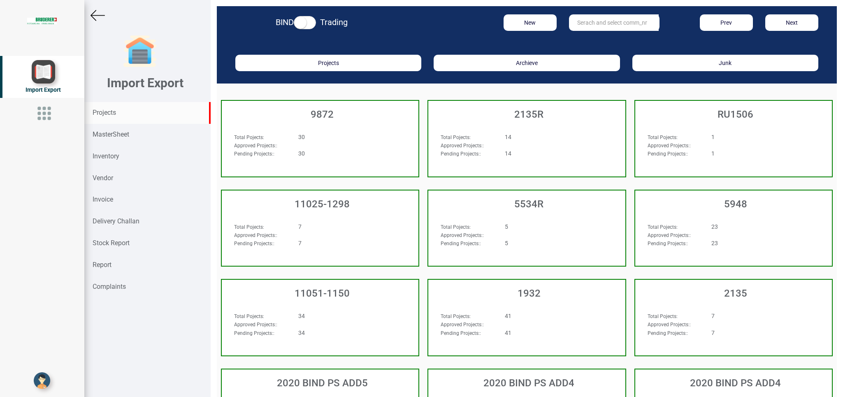
click at [600, 21] on input "text" at bounding box center [614, 22] width 90 height 16
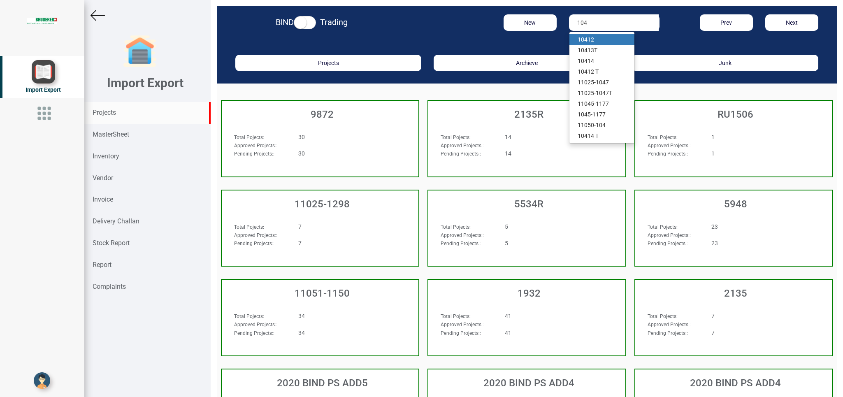
click at [590, 39] on link "104 12" at bounding box center [601, 39] width 65 height 11
type input "10412"
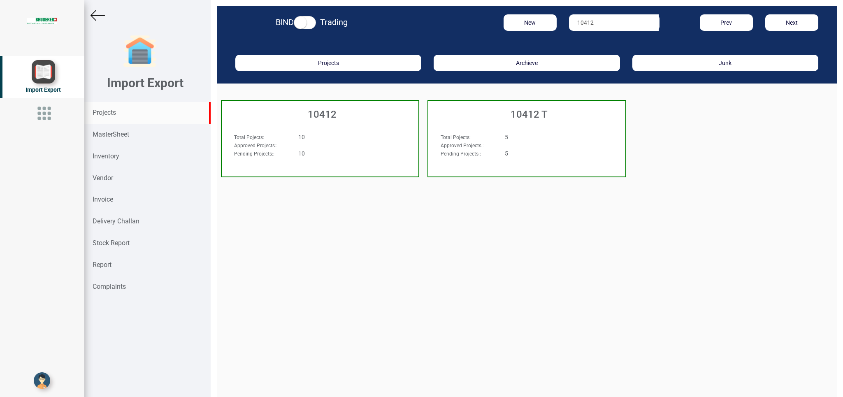
click at [345, 132] on div "Total Pojects : 10 Approved Projects: : Pending Projects: : 10" at bounding box center [320, 149] width 197 height 48
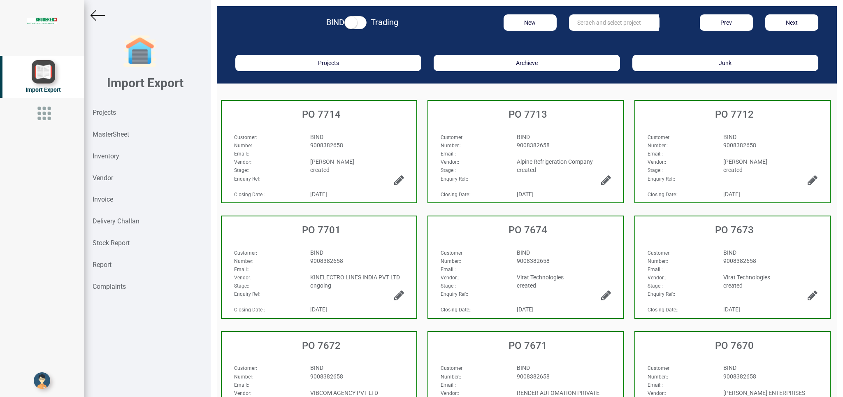
click at [367, 140] on div "BIND" at bounding box center [357, 137] width 107 height 8
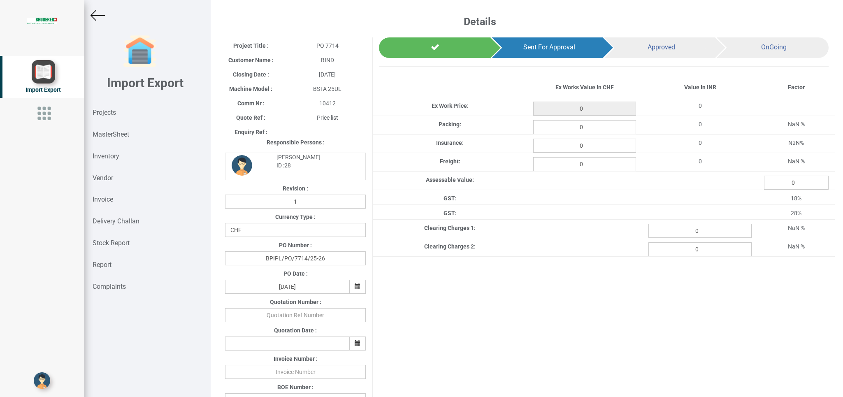
type input "429.50000000000006"
click at [96, 11] on img at bounding box center [98, 15] width 14 height 14
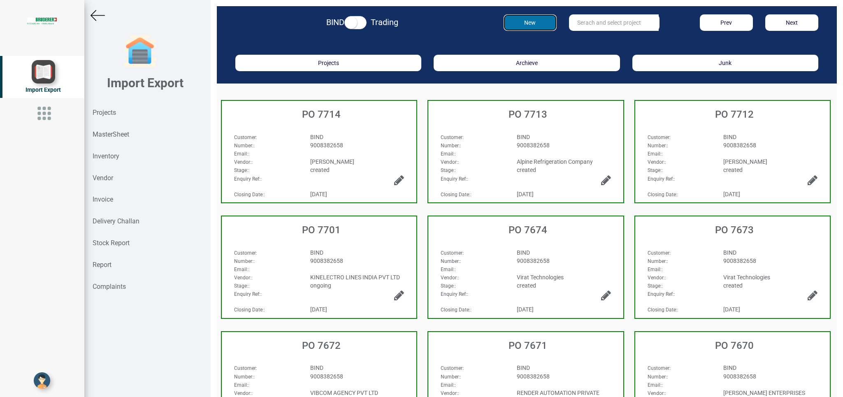
click at [530, 21] on button "New" at bounding box center [530, 22] width 53 height 16
click at [97, 114] on strong "Projects" at bounding box center [104, 113] width 23 height 8
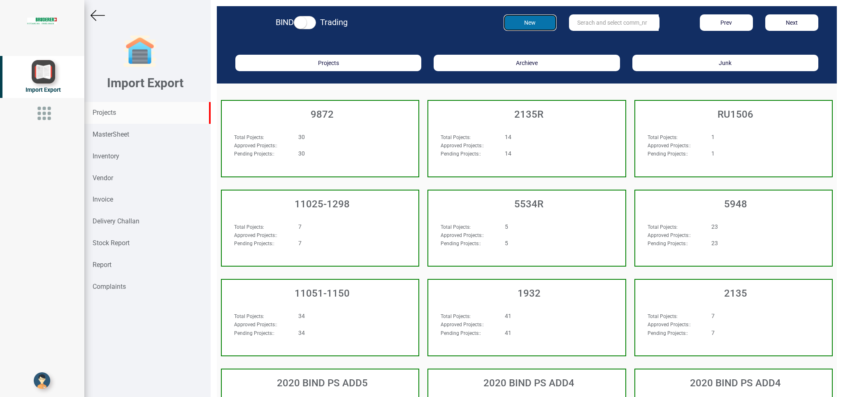
click at [530, 21] on button "New" at bounding box center [530, 22] width 53 height 16
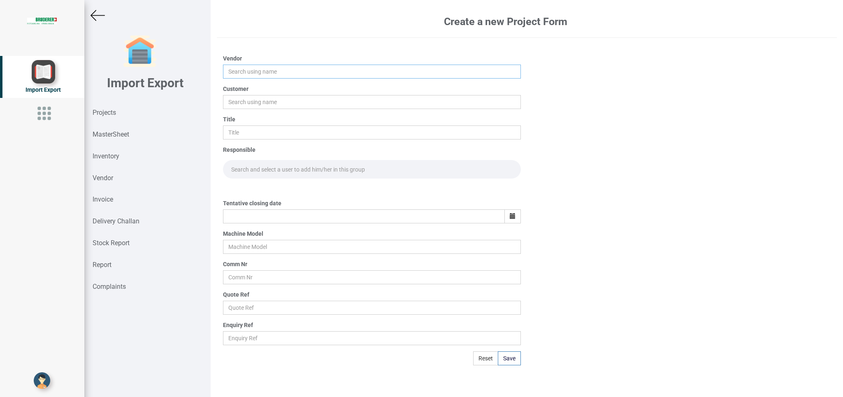
click at [237, 72] on input "text" at bounding box center [371, 72] width 297 height 14
click at [235, 75] on input "text" at bounding box center [371, 72] width 297 height 14
click at [288, 86] on link "FE STO INDIA PRIVATE LIMITED" at bounding box center [271, 87] width 96 height 11
type input "FESTO INDIA PRIVATE LIMITED"
click at [235, 102] on input "text" at bounding box center [371, 102] width 297 height 14
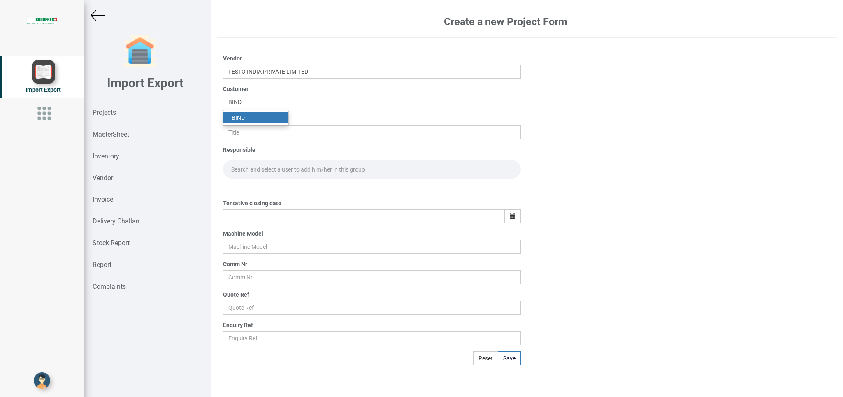
type input "BIND"
click at [248, 112] on ul "BIND" at bounding box center [256, 118] width 66 height 16
click at [235, 125] on div "Title" at bounding box center [371, 127] width 297 height 24
click at [259, 138] on input "text" at bounding box center [371, 132] width 297 height 14
type input "PO 7715"
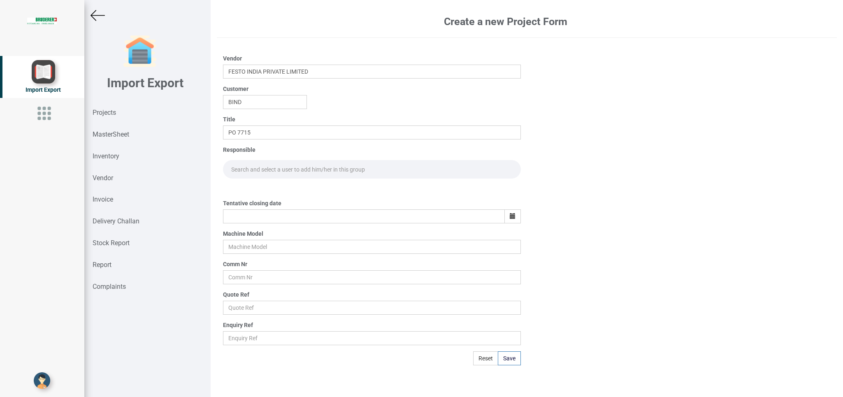
click at [242, 169] on input "text" at bounding box center [371, 169] width 297 height 19
type input "GO"
click at [267, 188] on link "Go [PERSON_NAME]" at bounding box center [257, 187] width 68 height 11
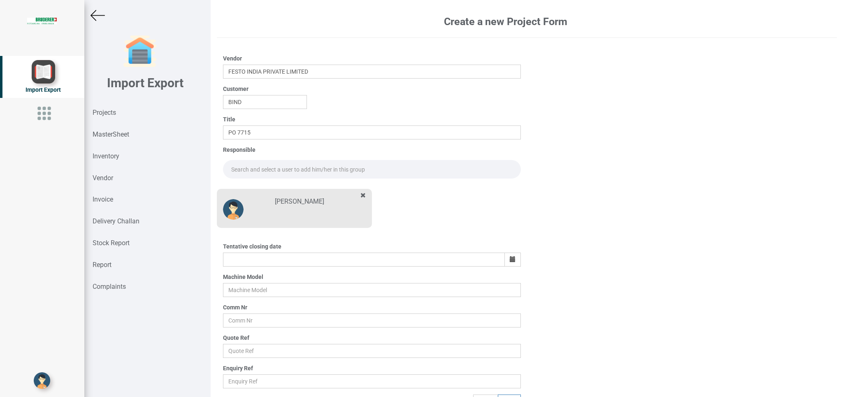
click at [237, 169] on input "text" at bounding box center [371, 169] width 297 height 19
click at [260, 184] on link "Go [PERSON_NAME]" at bounding box center [257, 187] width 68 height 11
type input "[PERSON_NAME]"
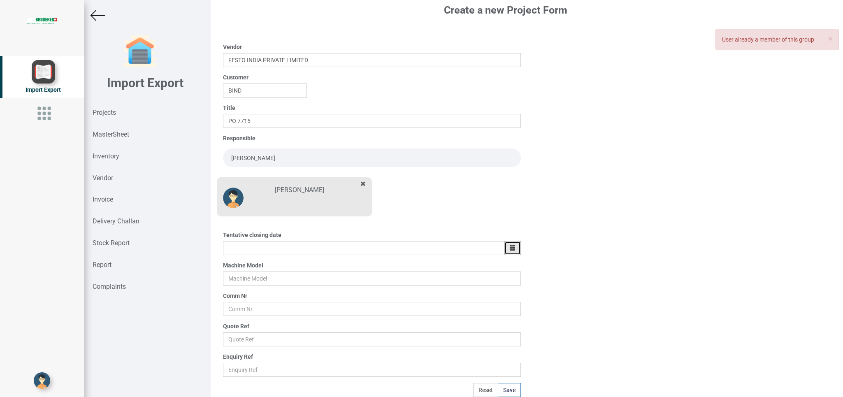
click at [510, 248] on icon "button" at bounding box center [513, 248] width 6 height 6
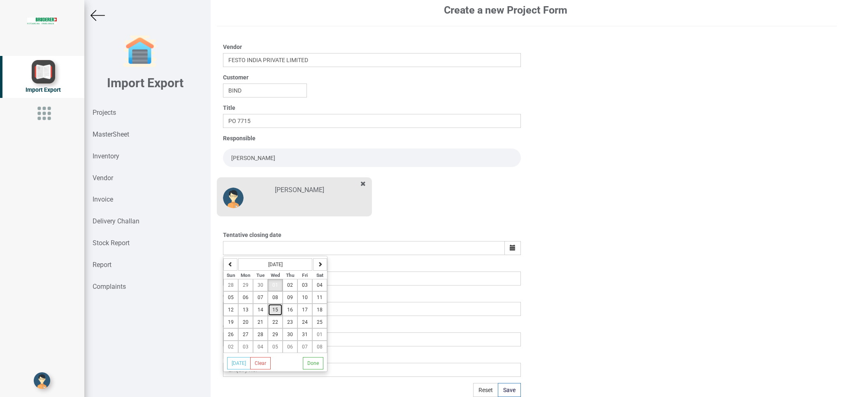
click at [277, 309] on span "15" at bounding box center [275, 310] width 6 height 6
type input "[DATE]"
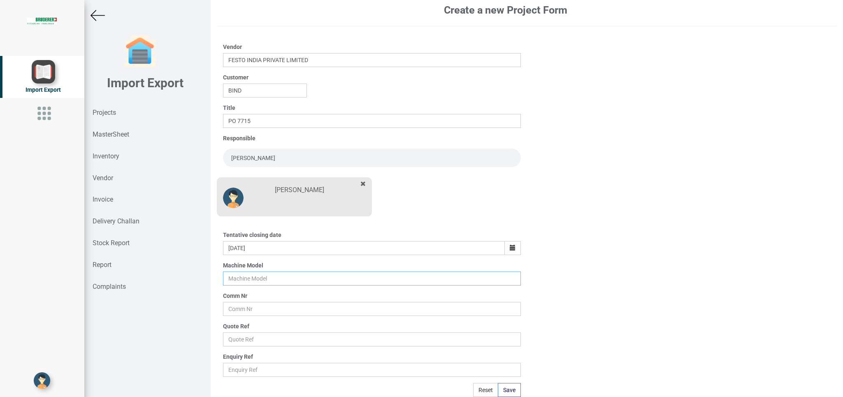
click at [239, 281] on input "text" at bounding box center [371, 279] width 297 height 14
type input "BSTA 25UL"
click at [242, 310] on input "text" at bounding box center [371, 309] width 297 height 14
type input "10412"
drag, startPoint x: 238, startPoint y: 340, endPoint x: 254, endPoint y: 339, distance: 15.7
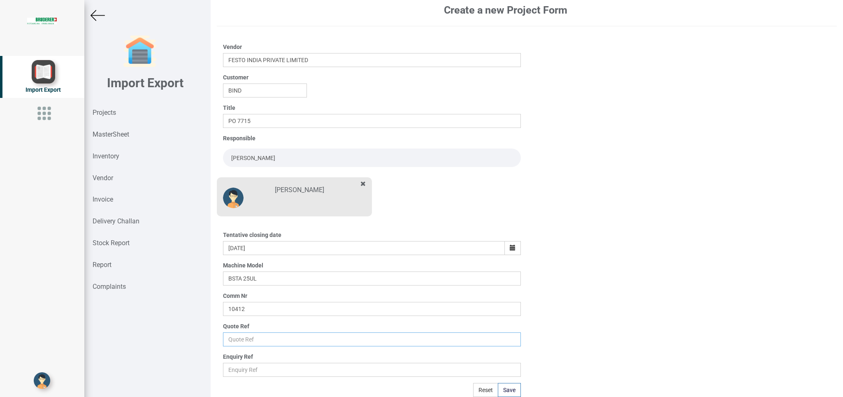
click at [238, 339] on input "text" at bounding box center [371, 339] width 297 height 14
type input "Price list"
drag, startPoint x: 503, startPoint y: 390, endPoint x: 488, endPoint y: 386, distance: 16.1
click at [501, 390] on button "Save" at bounding box center [509, 390] width 23 height 14
click at [442, 186] on div "[PERSON_NAME]" at bounding box center [372, 198] width 310 height 51
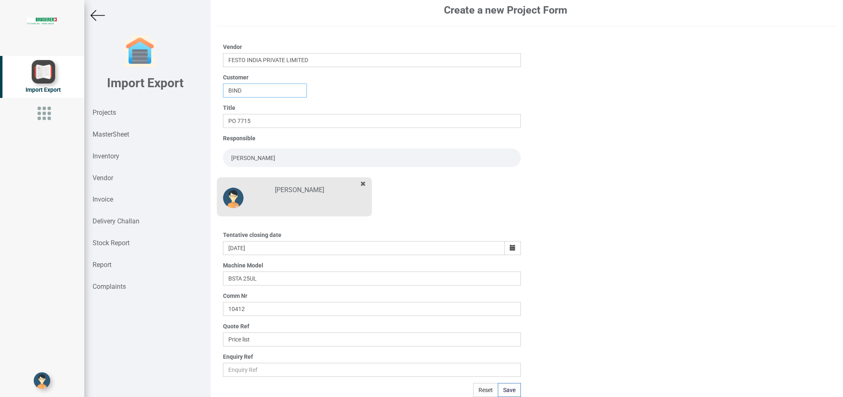
click at [256, 85] on input "BIND" at bounding box center [265, 91] width 84 height 14
drag, startPoint x: 275, startPoint y: 95, endPoint x: 151, endPoint y: 90, distance: 124.8
click at [223, 90] on input "BIND" at bounding box center [265, 91] width 84 height 14
click at [244, 106] on link "BI ND" at bounding box center [255, 106] width 65 height 11
type input "BIND"
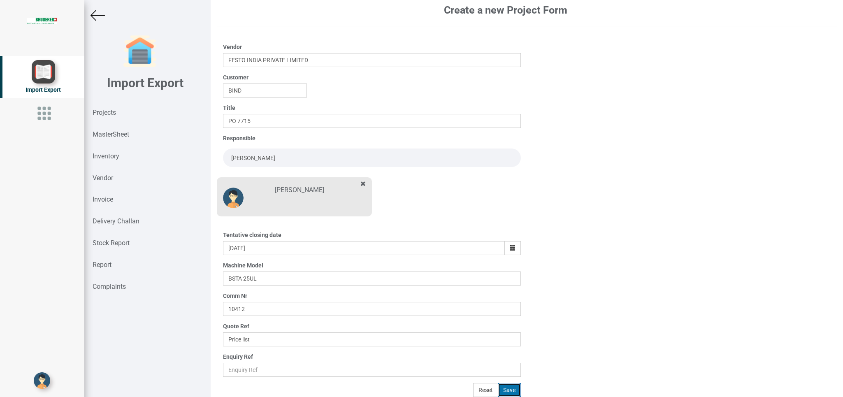
drag, startPoint x: 507, startPoint y: 391, endPoint x: 526, endPoint y: 380, distance: 21.9
click at [507, 392] on button "Save" at bounding box center [509, 390] width 23 height 14
type input "[DATE]"
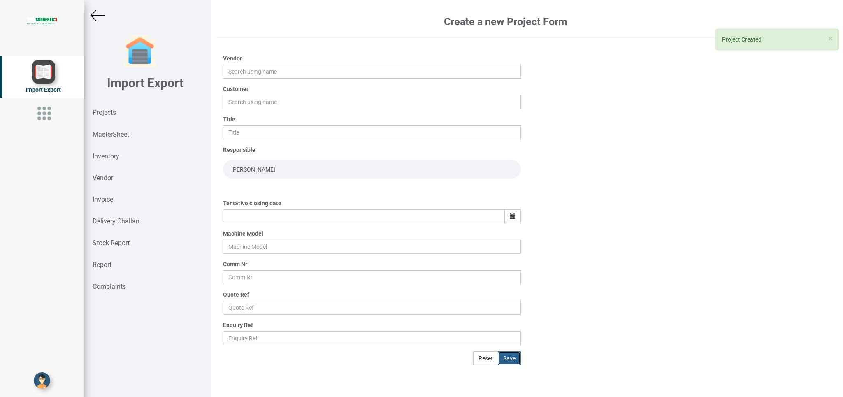
scroll to position [0, 0]
click at [101, 13] on img at bounding box center [98, 15] width 14 height 14
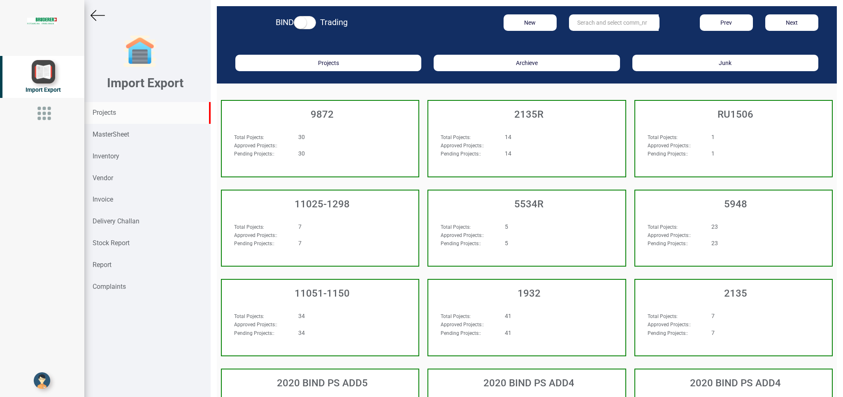
click at [578, 21] on input "text" at bounding box center [614, 22] width 90 height 16
type input "10412"
click at [583, 38] on strong "10412" at bounding box center [586, 39] width 16 height 7
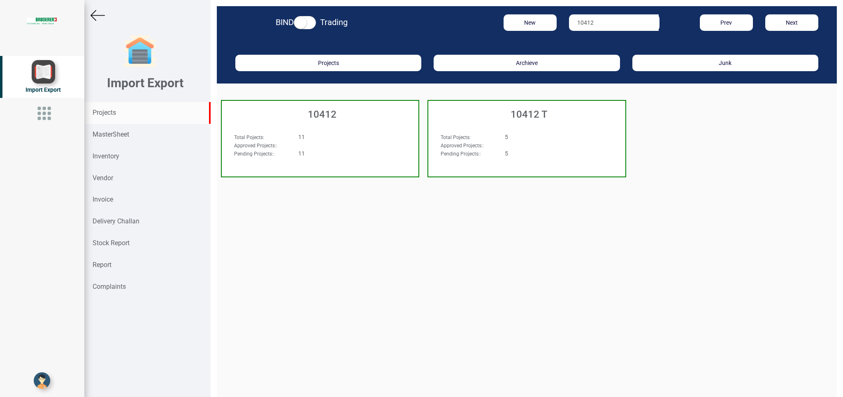
click at [332, 137] on div "11" at bounding box center [337, 137] width 90 height 8
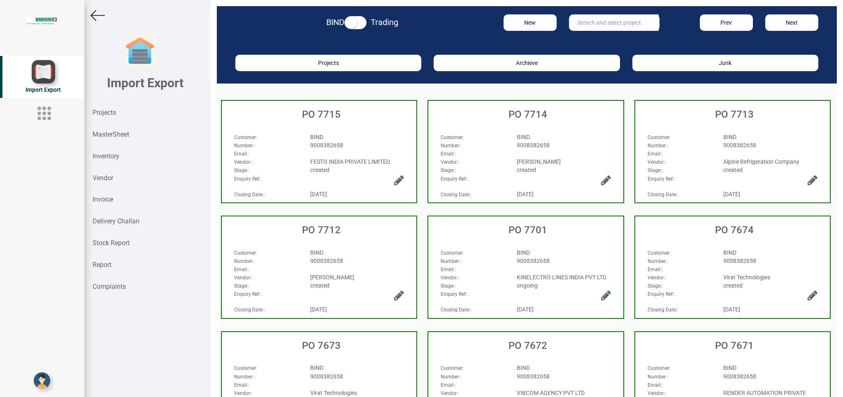
click at [360, 133] on div "BIND" at bounding box center [357, 137] width 107 height 8
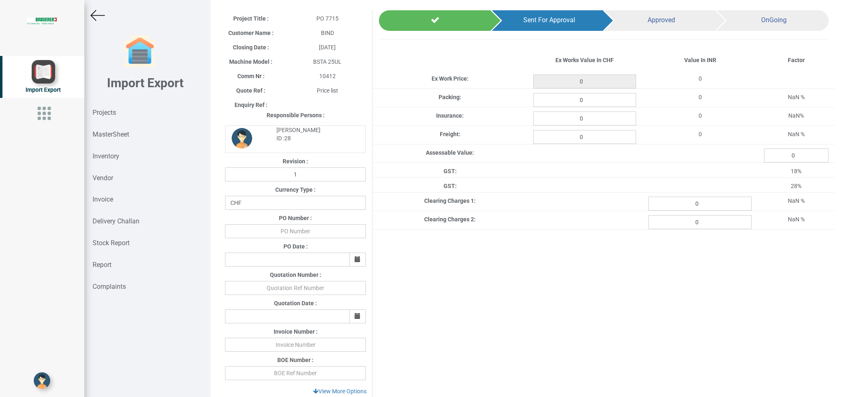
scroll to position [34, 0]
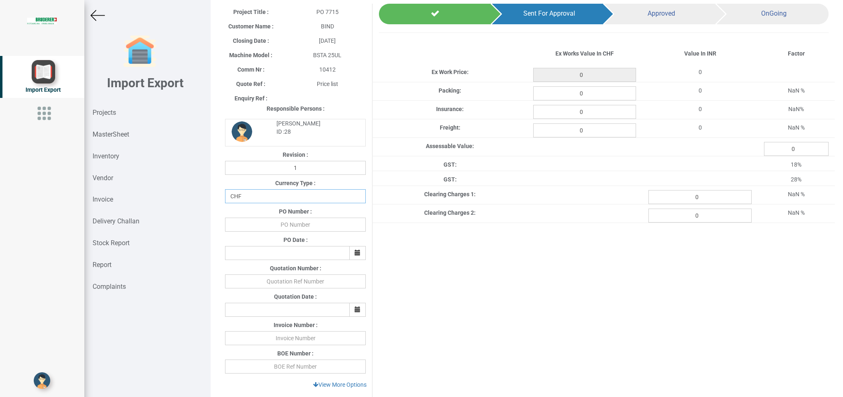
click at [225, 189] on select "CHF INR EUR USD JPY GBP AUD CAD ZAR" at bounding box center [295, 196] width 141 height 14
select select "INR"
click option "INR" at bounding box center [0, 0] width 0 height 0
click at [311, 216] on div "PO Number :" at bounding box center [295, 212] width 153 height 10
click at [312, 218] on input "text" at bounding box center [295, 225] width 141 height 14
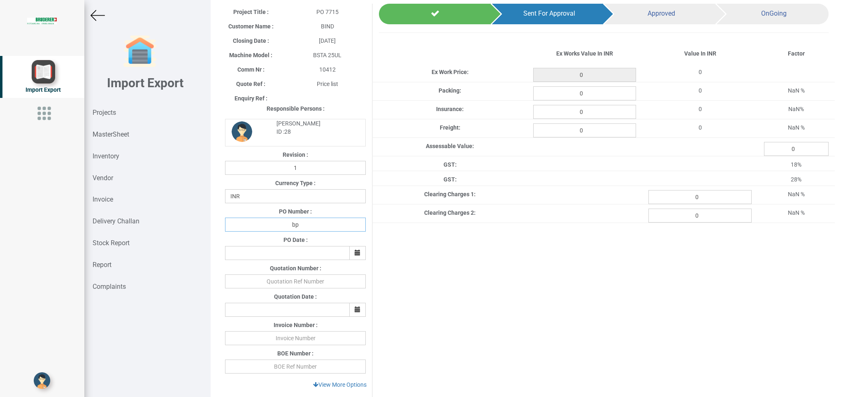
type input "b"
type input "BPIPL/PO/7715/25-26"
click at [360, 253] on button "button" at bounding box center [357, 253] width 16 height 14
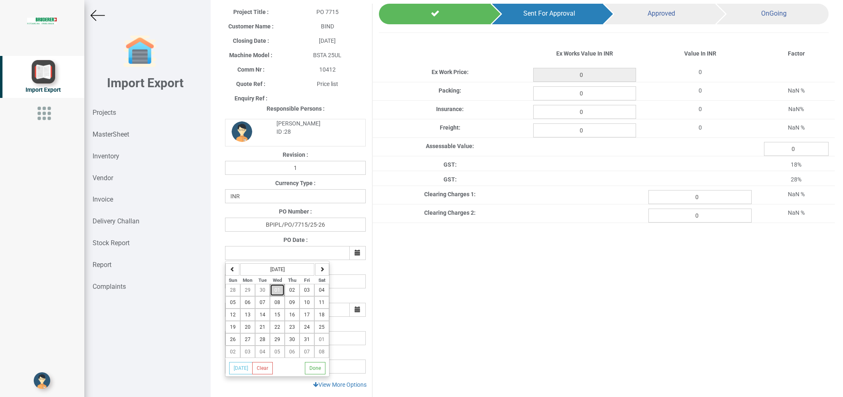
click at [275, 296] on button "01" at bounding box center [277, 290] width 15 height 12
type input "[DATE]"
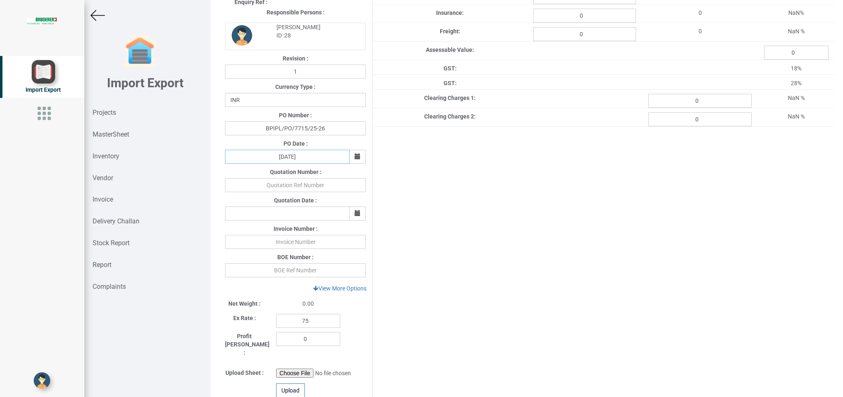
scroll to position [131, 0]
drag, startPoint x: 320, startPoint y: 320, endPoint x: 260, endPoint y: 320, distance: 59.3
click at [276, 320] on input "75" at bounding box center [308, 320] width 64 height 14
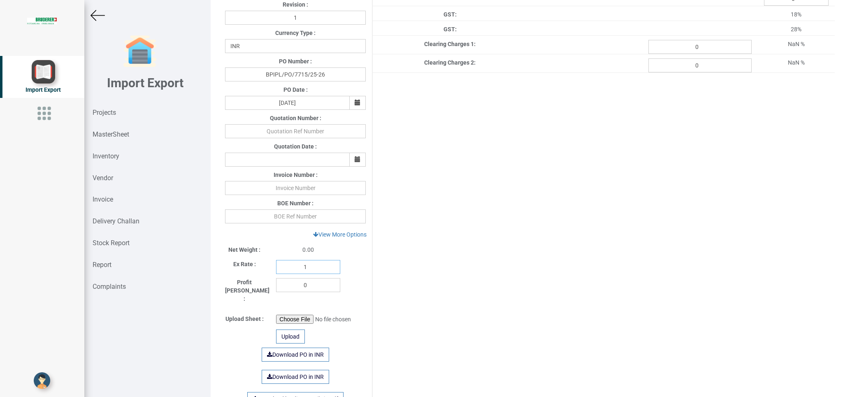
scroll to position [182, 0]
type input "1"
click at [351, 235] on link "View More Options" at bounding box center [340, 237] width 64 height 14
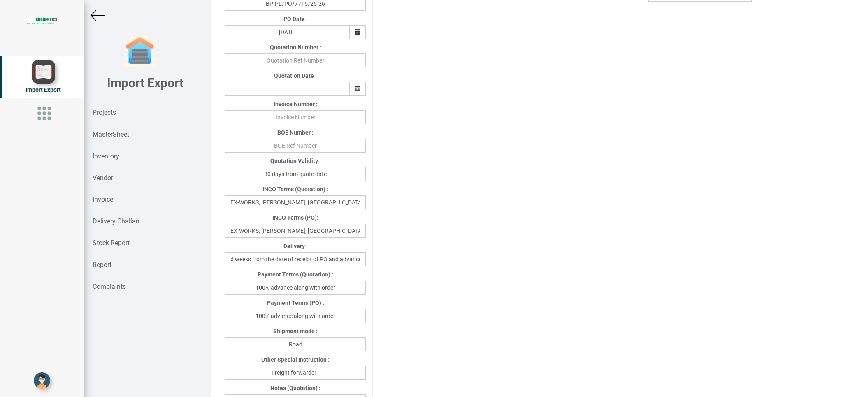
scroll to position [258, 0]
drag, startPoint x: 351, startPoint y: 229, endPoint x: 207, endPoint y: 233, distance: 143.2
click at [225, 233] on input "EX-WORKS, [PERSON_NAME], [GEOGRAPHIC_DATA]" at bounding box center [295, 228] width 141 height 14
type input "Delivert at [PERSON_NAME] India"
drag, startPoint x: 249, startPoint y: 314, endPoint x: 348, endPoint y: 316, distance: 98.4
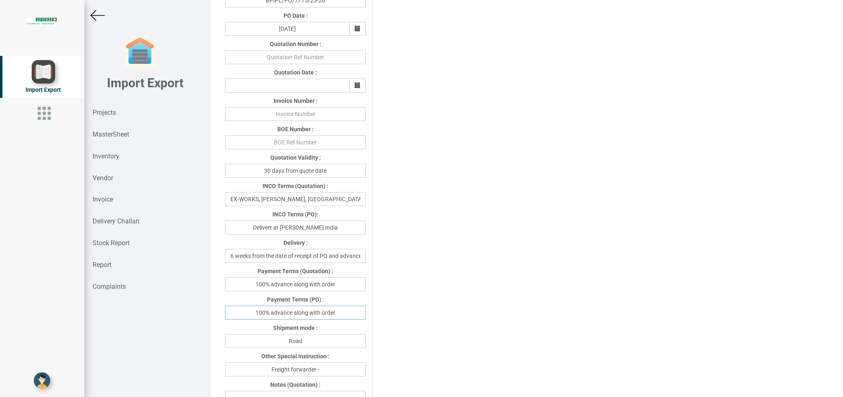
click at [349, 316] on input "100% advance along with order" at bounding box center [295, 313] width 141 height 14
click at [333, 316] on input "100% advance along with order" at bounding box center [295, 313] width 141 height 14
drag, startPoint x: 294, startPoint y: 315, endPoint x: 339, endPoint y: 314, distance: 45.7
click at [339, 314] on input "100% advance along with order" at bounding box center [295, 313] width 141 height 14
type input "100% advance against proforma Invoice"
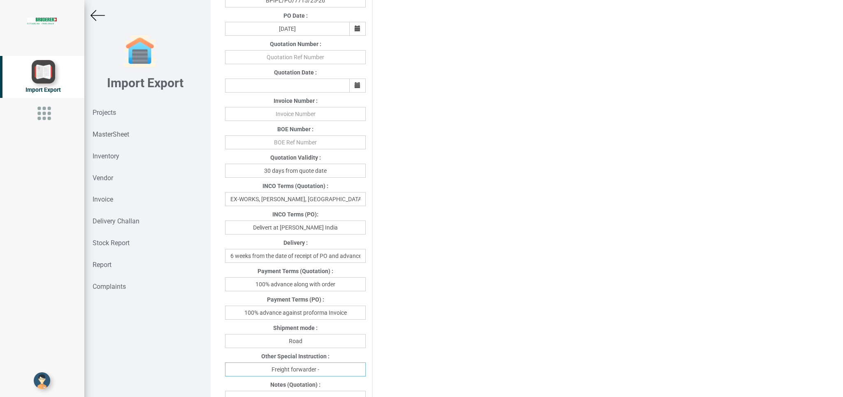
drag, startPoint x: 350, startPoint y: 372, endPoint x: 358, endPoint y: 369, distance: 8.3
click at [350, 372] on input "Freight forwarder -" at bounding box center [295, 369] width 141 height 14
type input "Freight forwarder -Your preferred transport"
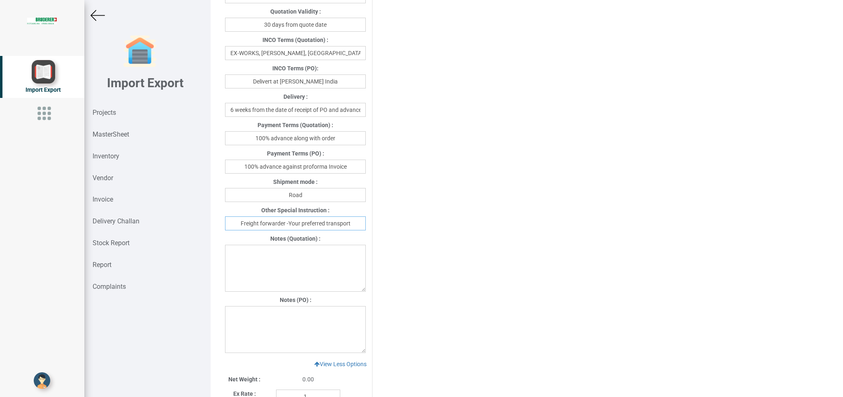
scroll to position [420, 0]
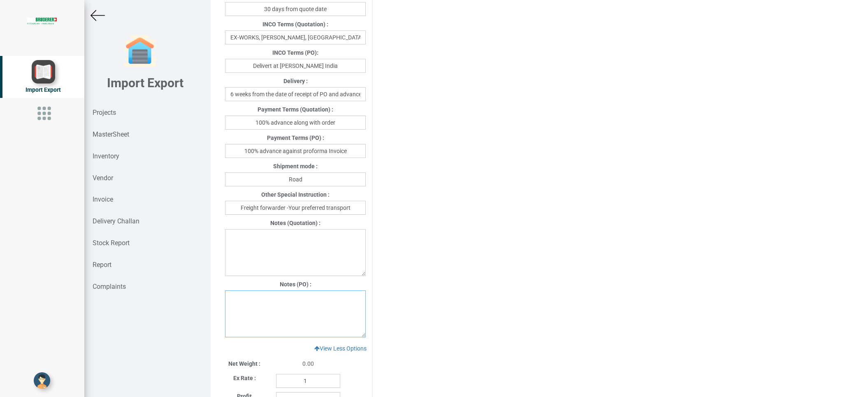
click at [243, 294] on textarea at bounding box center [295, 313] width 141 height 47
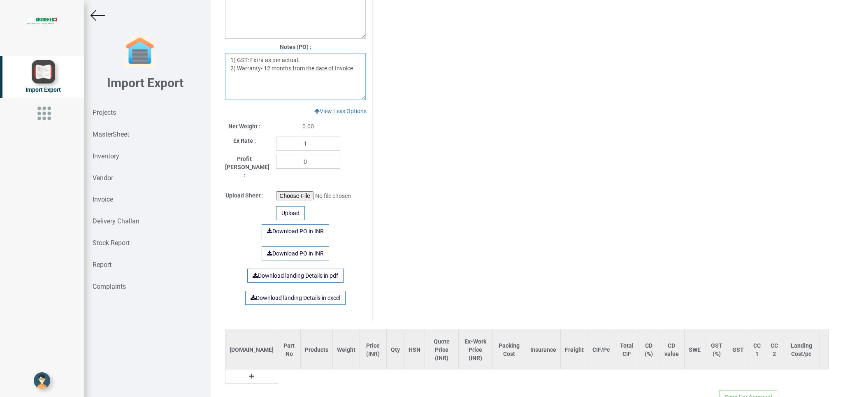
scroll to position [645, 0]
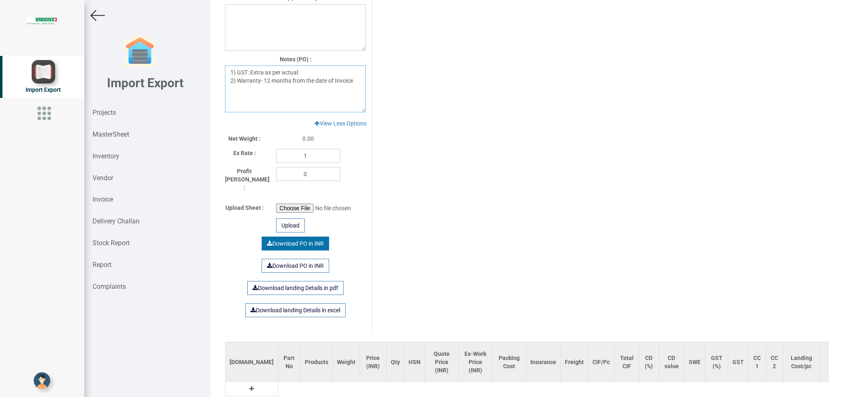
type textarea "1) GST: Extra as per actual. 2) Warranty- 12 months from the date of Invoice"
click at [290, 237] on link "Download PO in INR" at bounding box center [295, 244] width 67 height 14
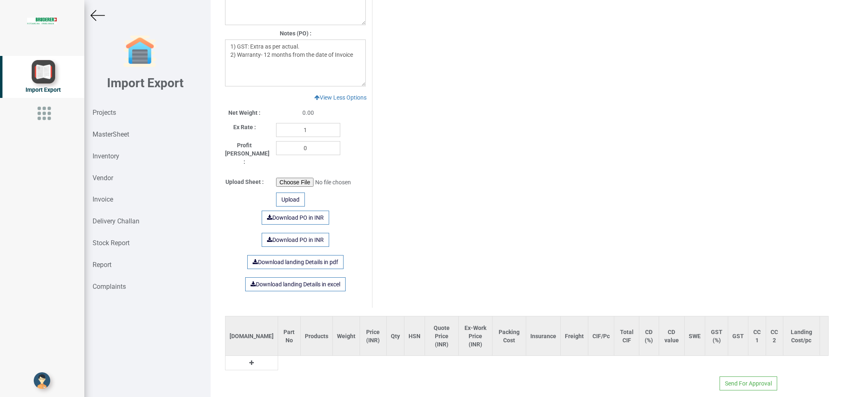
click at [249, 360] on icon at bounding box center [251, 363] width 5 height 6
click at [278, 358] on input "text" at bounding box center [292, 365] width 28 height 14
type input "p"
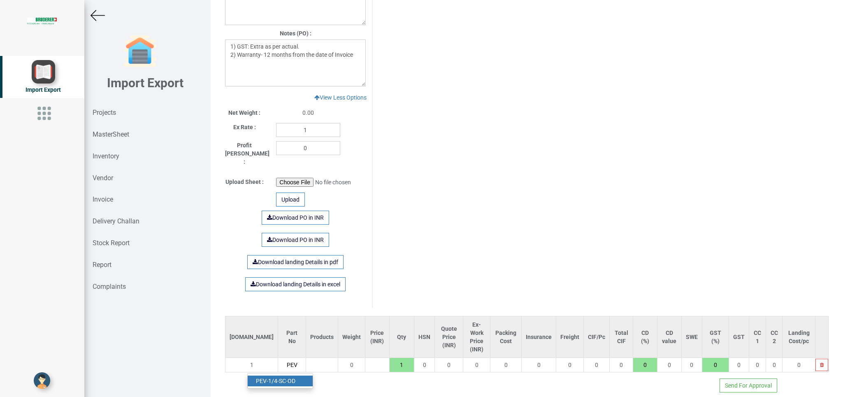
type input "PEV"
click at [289, 376] on link "PEV -1/4-SC-OD" at bounding box center [280, 381] width 65 height 11
type input "6839.8"
type input "PEV-1/4-SC-OD"
type input "18"
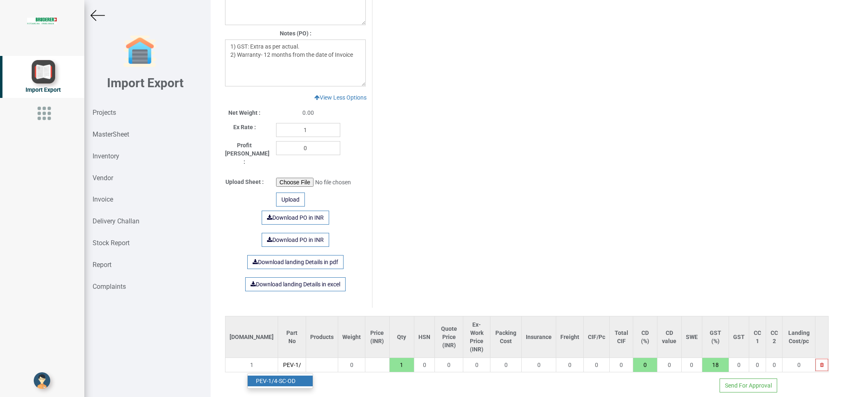
scroll to position [0, 20]
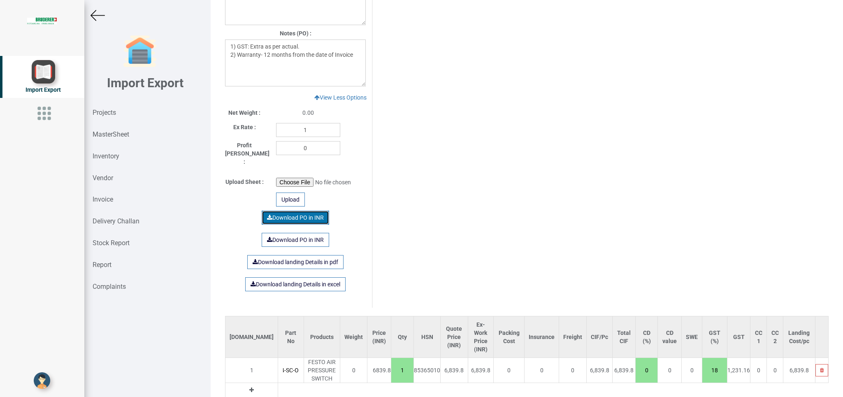
click at [298, 211] on link "Download PO in INR" at bounding box center [295, 218] width 67 height 14
